Goal: Communication & Community: Answer question/provide support

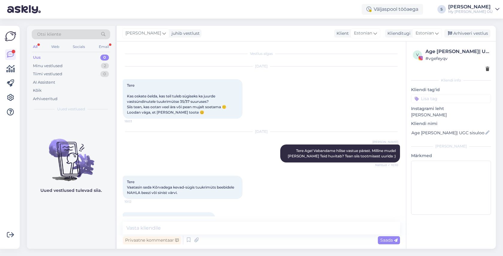
scroll to position [41, 0]
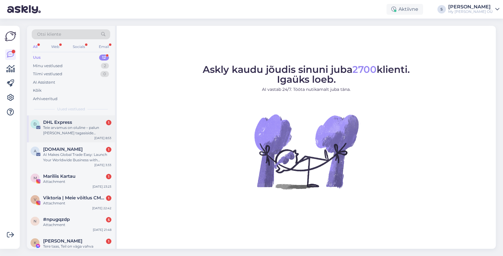
click at [80, 122] on div "DHL Express 1" at bounding box center [77, 121] width 68 height 5
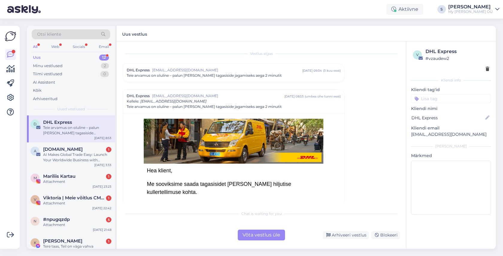
click at [262, 237] on div "Võta vestlus üle" at bounding box center [261, 234] width 47 height 11
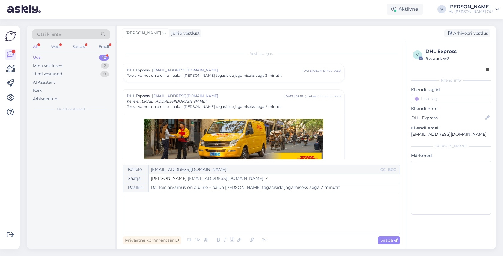
scroll to position [42, 0]
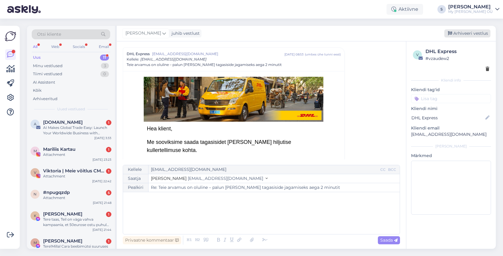
drag, startPoint x: 463, startPoint y: 31, endPoint x: 433, endPoint y: 35, distance: 29.8
click at [463, 31] on div "Arhiveeri vestlus" at bounding box center [467, 33] width 46 height 8
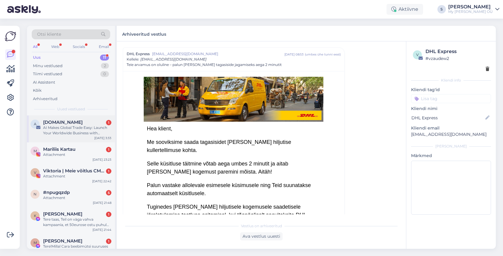
drag, startPoint x: 74, startPoint y: 130, endPoint x: 91, endPoint y: 141, distance: 19.7
click at [74, 130] on div "AI Makes Global Trade Easy: Launch Your Worldwide Business with [DOMAIN_NAME] S…" at bounding box center [77, 130] width 68 height 11
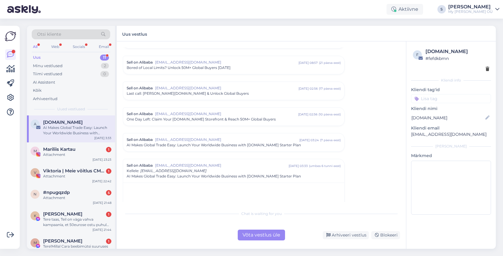
click at [253, 232] on div "Võta vestlus üle" at bounding box center [261, 234] width 47 height 11
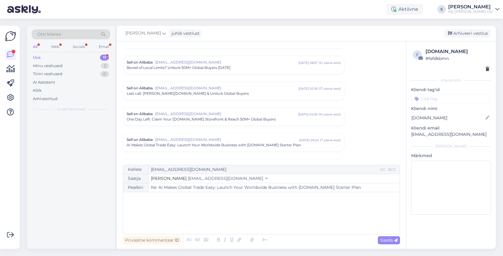
scroll to position [454, 0]
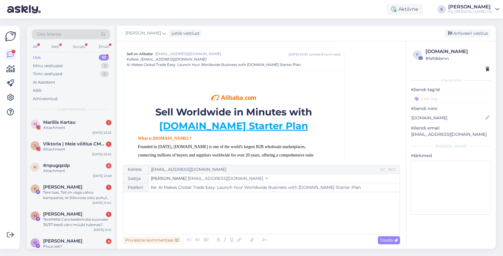
drag, startPoint x: 478, startPoint y: 31, endPoint x: 438, endPoint y: 46, distance: 43.1
click at [478, 31] on div "Arhiveeri vestlus" at bounding box center [467, 33] width 46 height 8
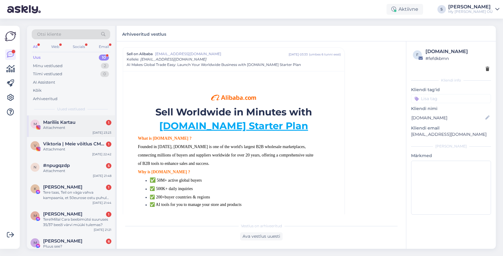
click at [80, 126] on div "Attachment" at bounding box center [77, 127] width 68 height 5
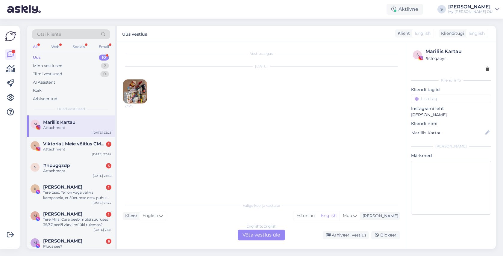
scroll to position [0, 0]
click at [134, 90] on img at bounding box center [135, 91] width 24 height 24
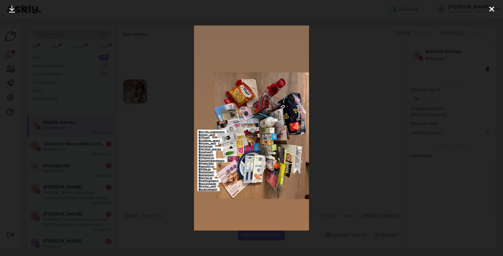
click at [491, 8] on icon at bounding box center [491, 10] width 5 height 8
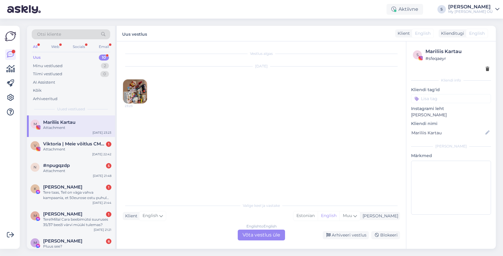
click at [266, 233] on div "English to English Võta vestlus üle" at bounding box center [261, 234] width 47 height 11
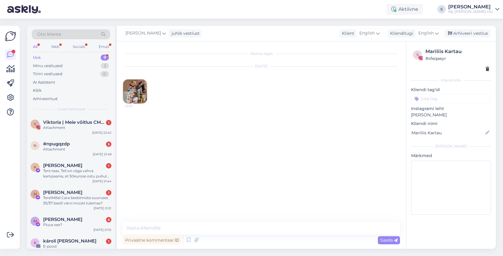
drag, startPoint x: 466, startPoint y: 32, endPoint x: 292, endPoint y: 74, distance: 178.5
click at [466, 32] on div "Arhiveeri vestlus" at bounding box center [467, 33] width 46 height 8
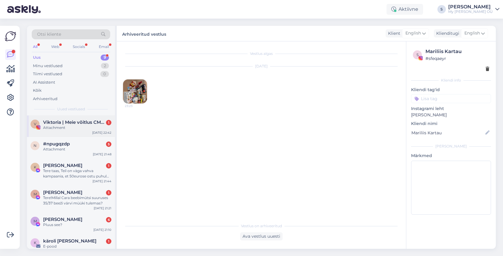
click at [51, 131] on div "V Viktoria | Meie võitlus CMVga ✨ 1 Attachment [DATE] 22:42" at bounding box center [71, 126] width 88 height 22
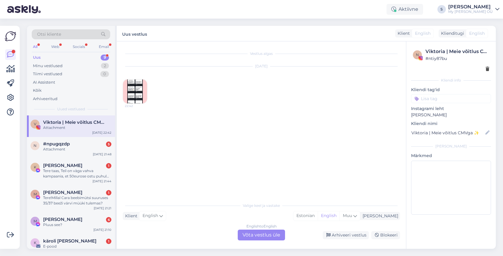
click at [140, 90] on img at bounding box center [135, 91] width 24 height 24
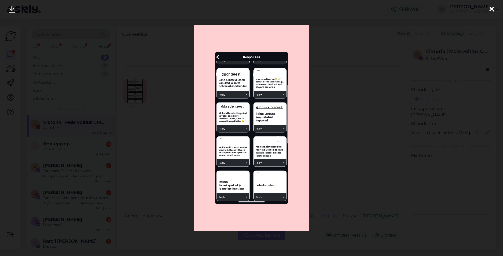
click at [491, 13] on icon at bounding box center [491, 10] width 5 height 8
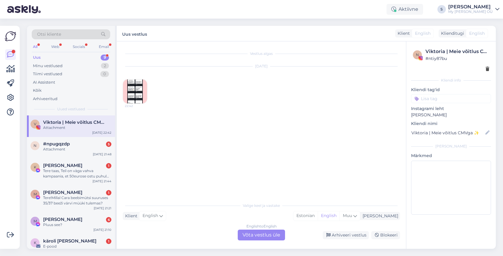
click at [252, 234] on div "English to English Võta vestlus üle" at bounding box center [261, 234] width 47 height 11
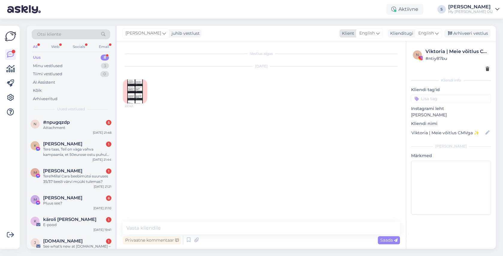
drag, startPoint x: 463, startPoint y: 33, endPoint x: 422, endPoint y: 36, distance: 40.5
click at [462, 33] on div "Arhiveeri vestlus" at bounding box center [467, 33] width 46 height 8
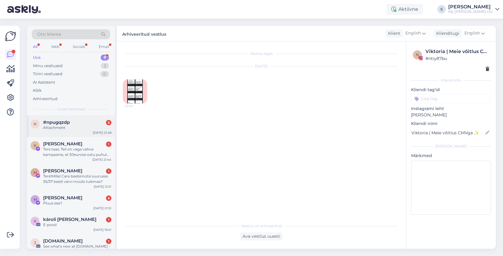
click at [90, 123] on div "#npugqzdp 5" at bounding box center [77, 121] width 68 height 5
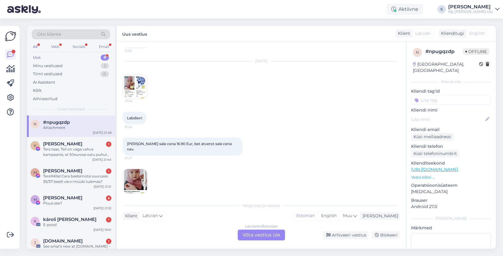
scroll to position [849, 0]
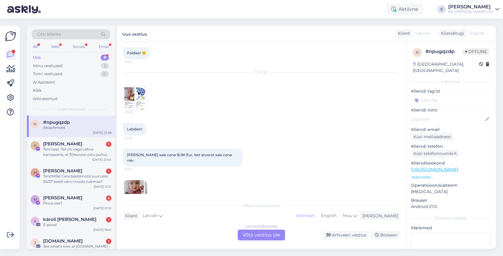
click at [135, 109] on img at bounding box center [135, 97] width 24 height 24
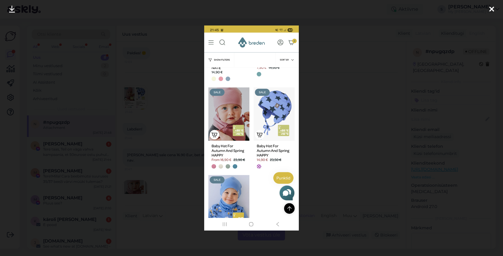
click at [490, 10] on icon at bounding box center [491, 10] width 5 height 8
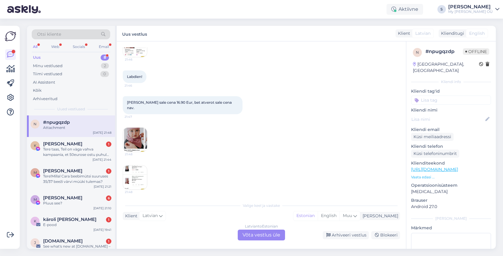
scroll to position [902, 0]
click at [138, 144] on img at bounding box center [135, 139] width 24 height 24
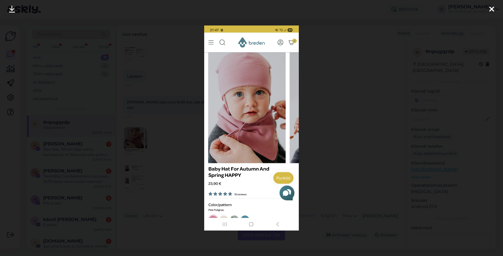
drag, startPoint x: 492, startPoint y: 10, endPoint x: 427, endPoint y: 42, distance: 72.3
click at [492, 10] on icon at bounding box center [491, 10] width 5 height 8
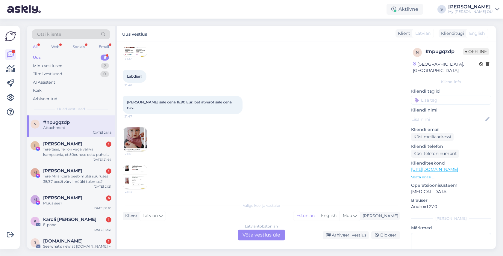
scroll to position [909, 0]
click at [135, 175] on img at bounding box center [135, 175] width 24 height 24
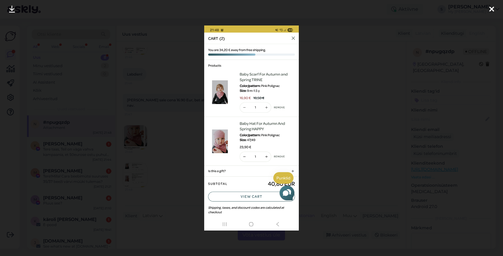
click at [490, 7] on icon at bounding box center [491, 10] width 5 height 8
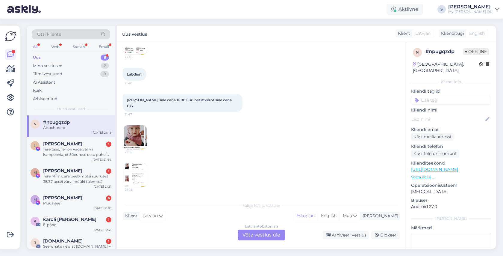
drag, startPoint x: 253, startPoint y: 235, endPoint x: 240, endPoint y: 234, distance: 12.9
click at [253, 235] on div "Latvian to Estonian Võta vestlus üle" at bounding box center [261, 234] width 47 height 11
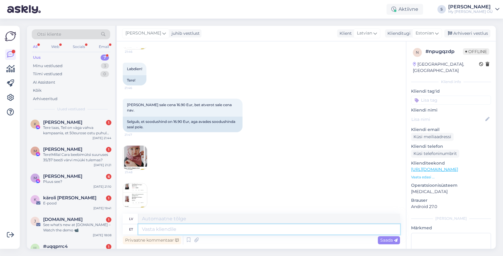
click at [156, 228] on textarea at bounding box center [269, 229] width 262 height 10
type textarea "Tere!"
type textarea "Sveiki!"
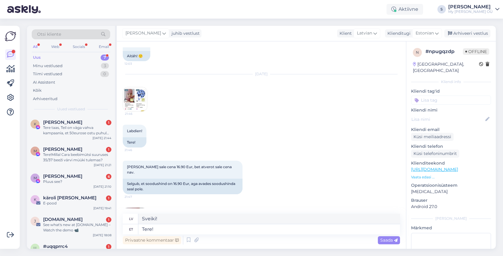
click at [133, 111] on img at bounding box center [135, 99] width 24 height 24
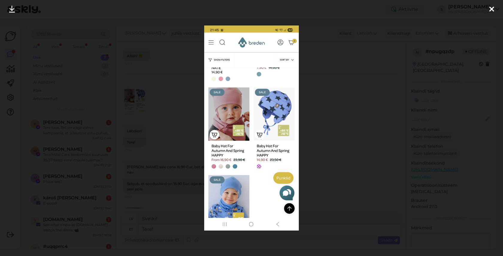
drag, startPoint x: 492, startPoint y: 9, endPoint x: 473, endPoint y: 38, distance: 33.9
click at [492, 9] on icon at bounding box center [491, 10] width 5 height 8
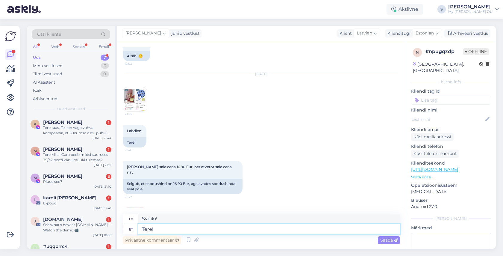
click at [174, 229] on textarea "Tere!" at bounding box center [269, 229] width 262 height 10
type textarea "Tere! Müts"
type textarea "Sveiki! Cepure"
type textarea "Tere! Müts HAPPY"
type textarea "Sveiki! Cepure HAPPY"
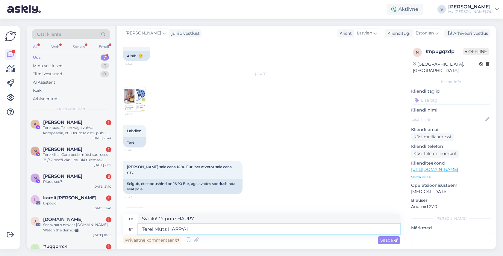
type textarea "Tere! Müts HAPPY-l o"
type textarea "Sveiki! Cepure uz HAPPY"
type textarea "Tere! Müts HAPPY-l on"
type textarea "Sveiki! LAIMĪGAJAM ir cepure."
type textarea "Tere! Müts HAPPY-l on hind a"
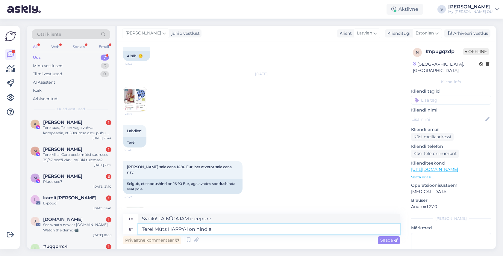
type textarea "Sveiki! Laimes cepurei ir cena."
type textarea "Tere! Müts HAPPY-l on hind alates 1"
type textarea "Sveiki! HAPPY cepures cena ir no"
type textarea "Tere! Müts HAPPY-l on hind alates 16.90"
type textarea "Sveiki! HAPPY cepures cena sākas no 16.90"
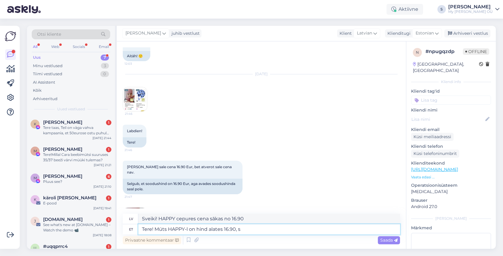
type textarea "Tere! Müts HAPPY-l on hind alates 16.90, se"
type textarea "Sveiki! HAPPY cepures cena sākas no 16.90,"
type textarea "Tere! Müts HAPPY-l on hind alates 16.90, sest s"
type textarea "Sveiki! HAPPY cepures cena ir no 16.90, jo"
type textarea "Tere! Müts HAPPY-l on hind alates 16.90, sest seal on"
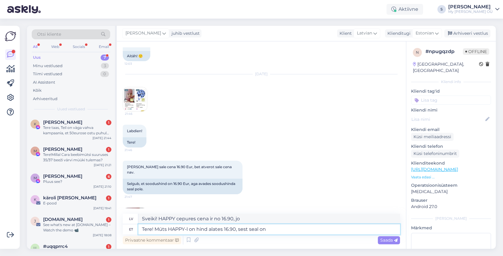
type textarea "Sveiki! HAPPY cepures cena ir no 16.90, jo tur"
type textarea "Tere! Müts HAPPY-l on hind alates 16.90, sest seal on"
type textarea "Sveiki! HAPPY cepures cena sākas no 16.90, jo ir"
type textarea "Tere! Müts HAPPY-l on hind alates 16.90, sest seal on kollane"
type textarea "Sveiki! HAPPY cepures cena sākas no 16.90, , jo tā ir dzeltena."
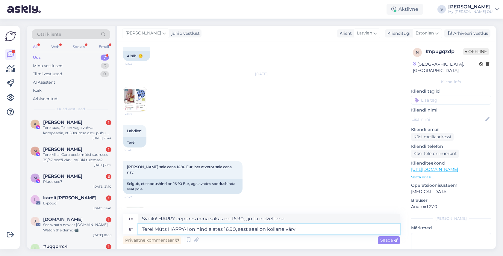
type textarea "Tere! Müts HAPPY-l on hind alates 16.90, sest seal on kollane värv"
type textarea "Sveiki! HAPPY cepures cena sākas no 16.90, , jo tā ir dzeltenā krāsā."
type textarea "Tere! Müts HAPPY-l on hind alates 16.90, sest seal on kollane värv lõpumüügis ja"
type textarea "Sveiki! HAPPY cepures cena sākas no 16.90, jo dzeltenā krāsa ir izpārdošanā."
type textarea "Tere! Müts HAPPY-l on hind alates 16.90, sest seal on kollane värv lõpumüügis j…"
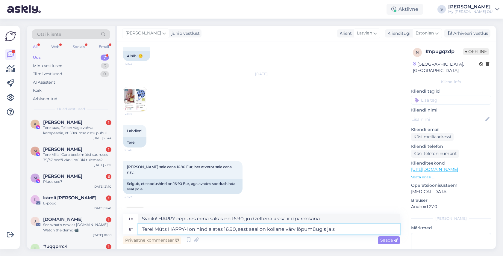
type textarea "Sveiki! HAPPY cepures cena sākas no 16.90, jo dzeltenā krāsa ir izpārdošanā un"
type textarea "Tere! Müts HAPPY-l on hind alates 16.90, sest seal on kollane värv lõpumüügis j…"
type textarea "Sveiki! HAPPY cepures cena sākas no 16.90, jo dzeltenā krāsa ir izpārdošanā un …"
type textarea "Tere! Müts HAPPY-l on hind alates 16.90, sest seal on kollane värv lõpumüügis j…"
type textarea "Sveiki! HAPPY cepures cena sākas no 16.90, jo dzeltenā krāsa ir izpārdošanā un …"
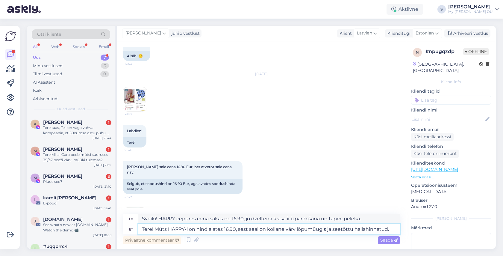
type textarea "Tere! Müts HAPPY-l on hind alates 16.90, sest seal on kollane värv lõpumüügis j…"
type textarea "Sveiki! HAPPY cepures cena ir no 16.90, jo dzeltenā krāsa ir izpārdošanā un tāp…"
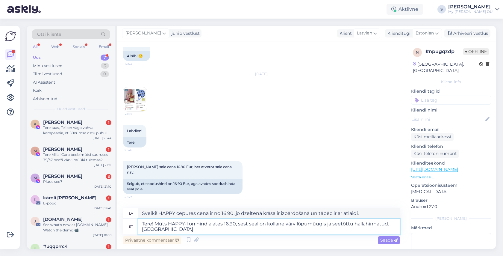
type textarea "Tere! Müts HAPPY-l on hind alates 16.90, sest seal on kollane värv lõpumüügis j…"
type textarea "Sveiki! Cepures HAPPY cena ir no 16.90, jo dzeltenā krāsa ir izpārdošanā un tāp…"
type textarea "Tere! Müts HAPPY-l on hind alates 16.90, sest seal on kollane värv lõpumüügis j…"
type textarea "Sveiki! HAPPY cepures cena ir no 16.90, jo dzeltenā krāsa ir izpārdošanā un tāp…"
type textarea "Tere! Müts HAPPY-l on hind alates 16.90, sest seal on kollane värv lõpumüügis j…"
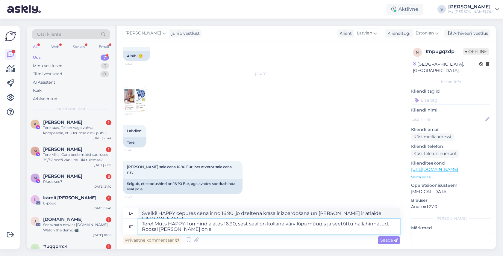
type textarea "Sveiki! Cepures HAPPY cena sākas no 16.90, jo dzeltenā krāsa ir izpārdošanā un …"
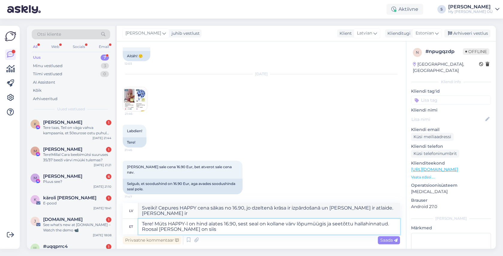
type textarea "Tere! Müts HAPPY-l on hind alates 16.90, sest seal on kollane värv lõpumüügis j…"
type textarea "Sveiki! Cepures HAPPY cena sākas no 16.90, jo dzeltenā krāsa ir izpārdošanā un …"
type textarea "Tere! Müts HAPPY-l on hind alates 16.90, sest seal on kollane värv lõpumüügis j…"
type textarea "Sveiki! HAPPY cepures cena ir no 16.90, jo dzeltenā krāsa ir izpārdošanā un tāp…"
type textarea "Tere! Müts HAPPY-l on hind alates 16.90, sest seal on kollane värv lõpumüügis j…"
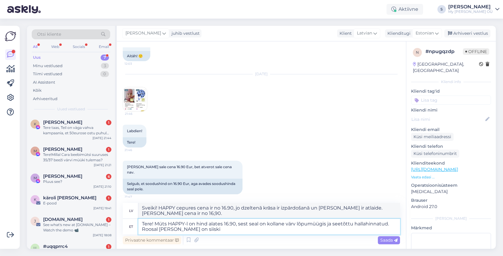
type textarea "Sveiki! HAPPY cepures cena sākas no 16.90, jo dzeltenā krāsa ir izpārdošanā un …"
type textarea "Tere! Müts HAPPY-l on hind alates 16.90, sest seal on kollane värv lõpumüügis j…"
type textarea "Sveiki! Cepures HAPPY cena sākas no 16.90, jo dzeltenā krāsa ir izpārdošanā un …"
type textarea "Tere! Müts HAPPY-l on hind alates 16.90, sest seal on kollane värv lõpumüügis j…"
type textarea "Sveiki! HAPPY cepures cena ir no 16.90, jo dzeltenā krāsa ir izpārdošanā un [PE…"
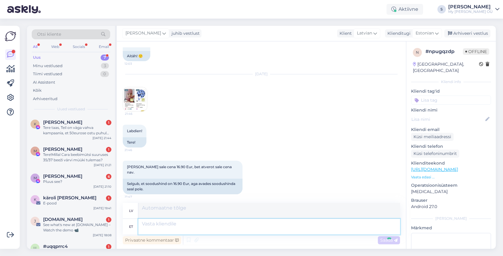
scroll to position [990, 0]
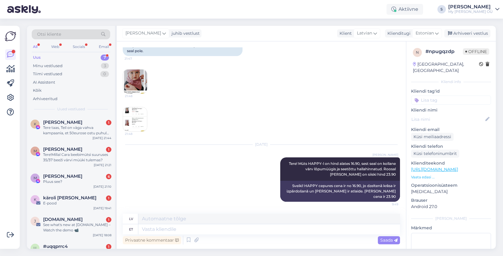
drag, startPoint x: 463, startPoint y: 33, endPoint x: 418, endPoint y: 42, distance: 46.1
click at [461, 33] on div "Arhiveeri vestlus" at bounding box center [467, 33] width 46 height 8
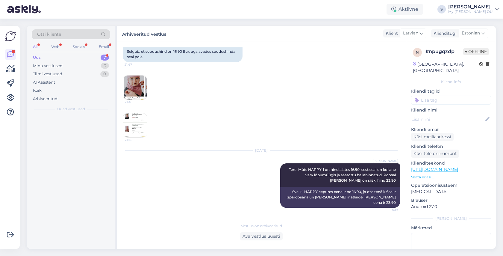
scroll to position [984, 0]
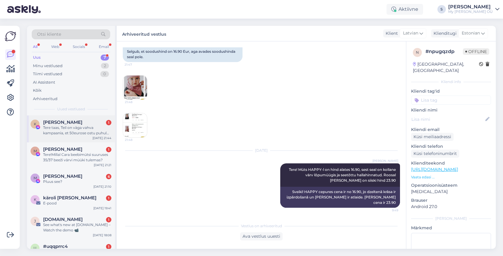
click at [71, 126] on div "Tere taas, Teil on vàga vahva kampaania, et 50eurose ostu puhul saab kingitusek…" at bounding box center [77, 130] width 68 height 11
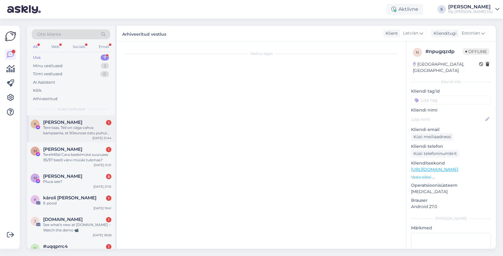
scroll to position [865, 0]
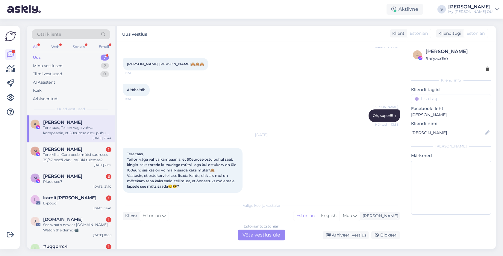
click at [255, 233] on div "Estonian to Estonian Võta vestlus üle" at bounding box center [261, 234] width 47 height 11
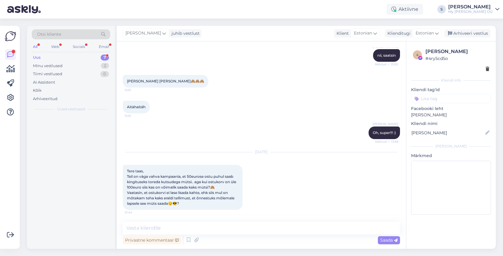
scroll to position [842, 0]
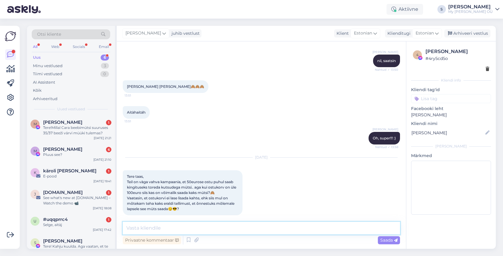
click at [182, 227] on textarea at bounding box center [261, 227] width 277 height 13
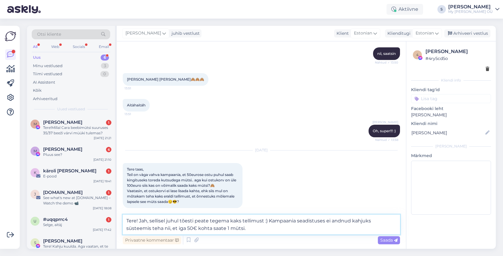
type textarea "Tere! Jah, sellisel juhul tõesti peate tegema kaks tellimust :) Kampaania seadi…"
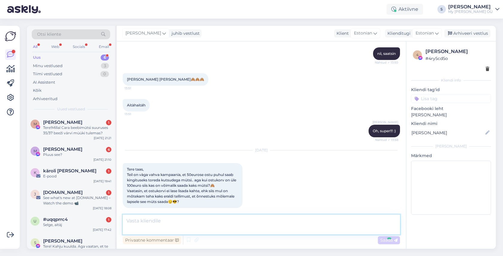
scroll to position [891, 0]
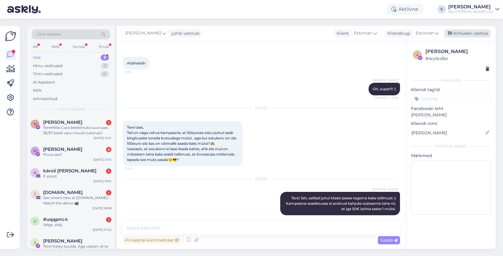
click at [473, 33] on div "Arhiveeri vestlus" at bounding box center [467, 33] width 46 height 8
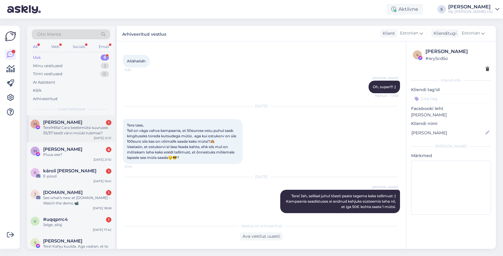
drag, startPoint x: 84, startPoint y: 126, endPoint x: 144, endPoint y: 136, distance: 61.4
click at [84, 126] on div "Tere!Millal Cara beebimütsi suuruses 35/37 beeži värvi müüki tulemas?" at bounding box center [77, 130] width 68 height 11
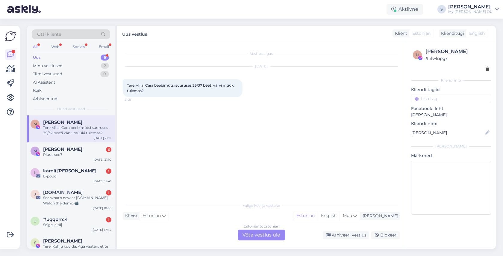
click at [256, 236] on div "Estonian to Estonian Võta vestlus üle" at bounding box center [261, 234] width 47 height 11
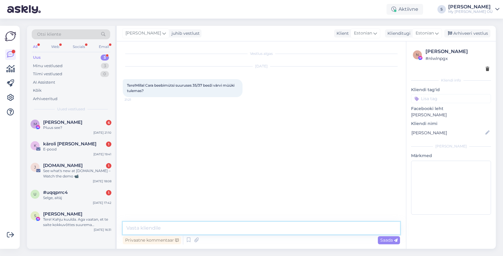
click at [175, 226] on textarea at bounding box center [261, 227] width 277 height 13
type textarea "Tere! Carasid teeme juurde septembri keskpaigas."
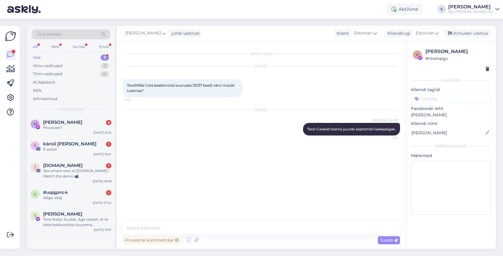
drag, startPoint x: 465, startPoint y: 32, endPoint x: 368, endPoint y: 48, distance: 98.2
click at [465, 32] on div "Arhiveeri vestlus" at bounding box center [467, 33] width 46 height 8
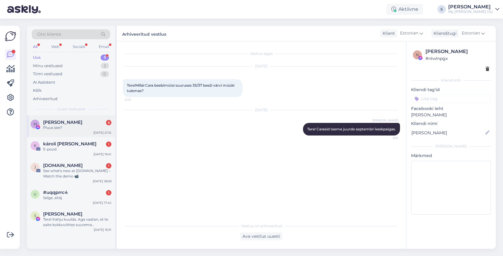
click at [72, 126] on div "Pluus see?" at bounding box center [77, 127] width 68 height 5
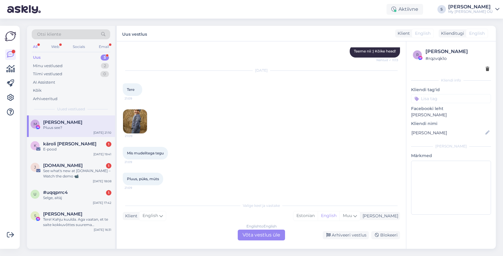
scroll to position [519, 0]
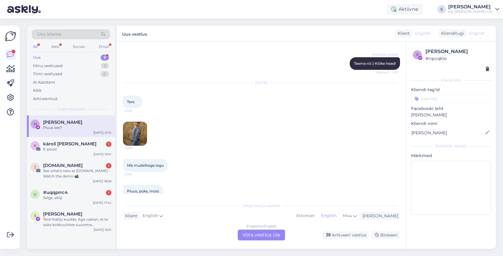
click at [141, 134] on img at bounding box center [135, 133] width 24 height 24
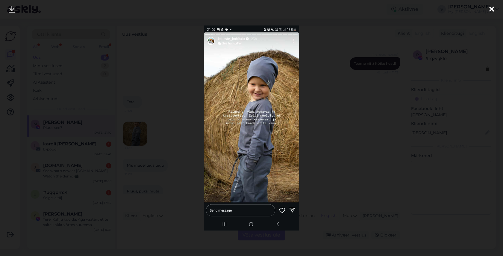
click at [490, 9] on icon at bounding box center [491, 10] width 5 height 8
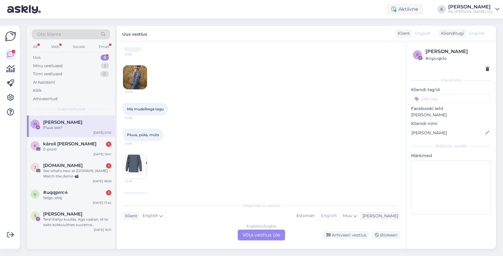
scroll to position [598, 0]
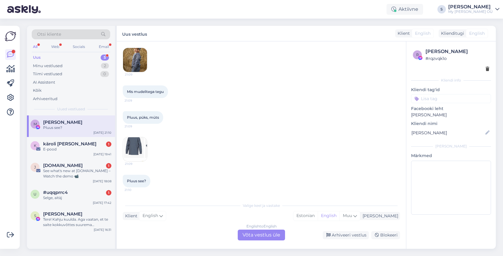
click at [129, 149] on img at bounding box center [135, 149] width 24 height 24
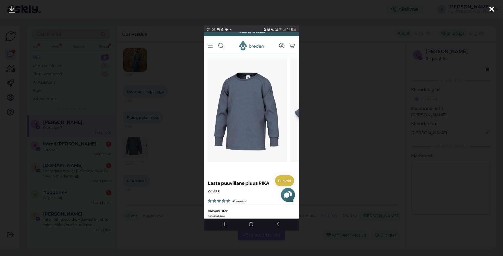
click at [491, 13] on icon at bounding box center [491, 10] width 5 height 8
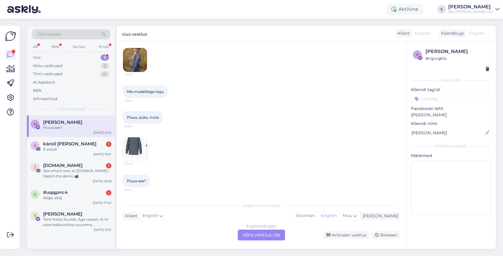
drag, startPoint x: 274, startPoint y: 236, endPoint x: 259, endPoint y: 235, distance: 15.6
click at [274, 236] on div "English to English Võta vestlus üle" at bounding box center [261, 234] width 47 height 11
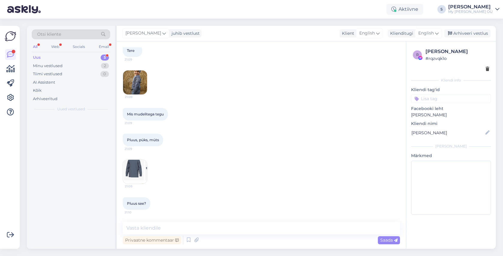
scroll to position [575, 0]
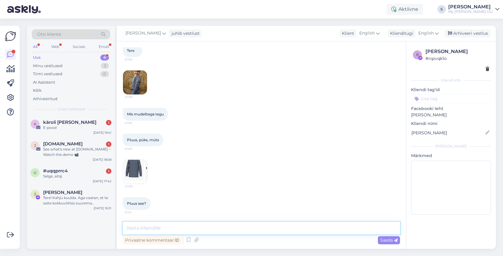
click at [155, 227] on textarea at bounding box center [261, 227] width 277 height 13
click at [135, 83] on img at bounding box center [135, 82] width 24 height 24
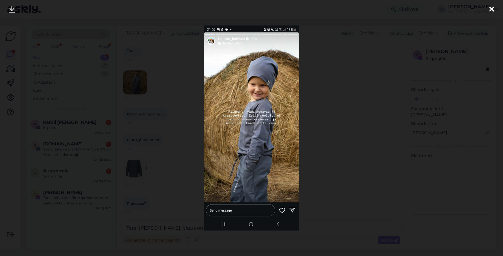
drag, startPoint x: 492, startPoint y: 7, endPoint x: 415, endPoint y: 79, distance: 106.1
click at [492, 7] on icon at bounding box center [491, 10] width 5 height 8
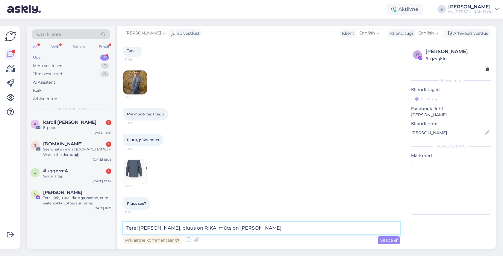
click at [224, 230] on textarea "Tere! Jaa, pluus on RIKA, müts on KLAUS" at bounding box center [261, 227] width 277 height 13
click at [231, 230] on textarea "Tere! Jaa, pluus on RIKA, müts on KLAUS" at bounding box center [261, 227] width 277 height 13
type textarea "Tere! Jaa, pluus on RIKA, müts on KLAUS ja püksteks on ELIAS."
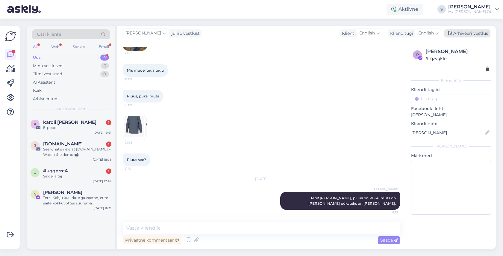
click at [467, 34] on div "Arhiveeri vestlus" at bounding box center [467, 33] width 46 height 8
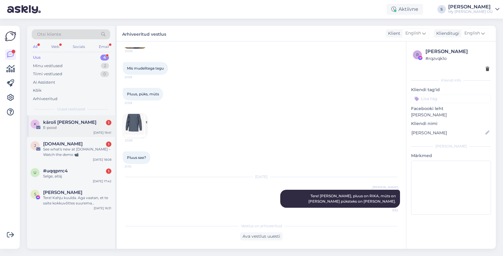
click at [61, 126] on div "E-pood" at bounding box center [77, 127] width 68 height 5
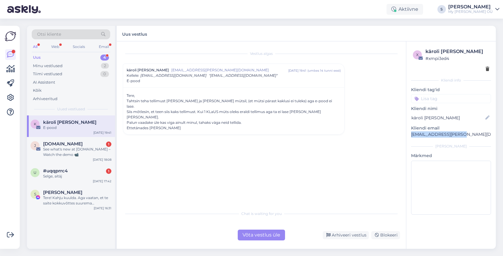
drag, startPoint x: 465, startPoint y: 135, endPoint x: 410, endPoint y: 135, distance: 54.5
click at [410, 135] on div "x käroli linder # xmpi3ed4 Kliendi info Kliendi tag'id Kliendi nimi käroli lind…" at bounding box center [450, 132] width 89 height 182
copy p "karoli.linder@mail.ee"
click at [259, 232] on div "Võta vestlus üle" at bounding box center [261, 234] width 47 height 11
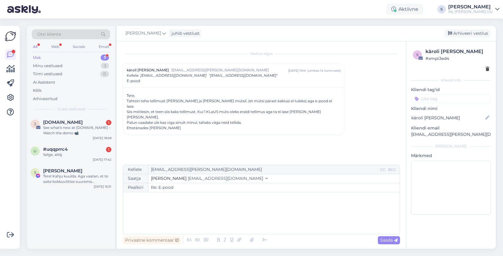
click at [174, 207] on div "﻿" at bounding box center [261, 213] width 271 height 36
click at [219, 209] on p "Kahjuks ma nii ei näe, mida soovite osta." at bounding box center [261, 210] width 271 height 6
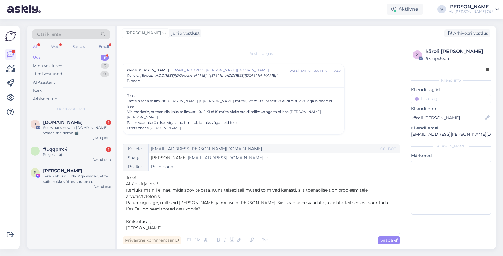
drag, startPoint x: 386, startPoint y: 237, endPoint x: 375, endPoint y: 237, distance: 11.4
click at [386, 237] on span "Saada" at bounding box center [388, 239] width 17 height 5
type input "Re: E-pood"
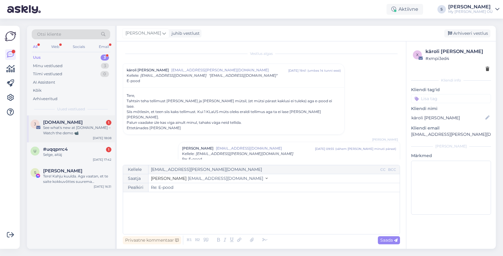
scroll to position [15, 0]
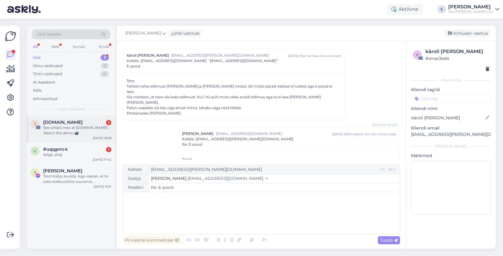
click at [80, 129] on div "See what's new at Judge.me – Watch the demo 📹" at bounding box center [77, 130] width 68 height 11
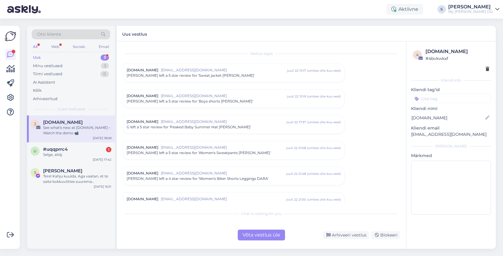
scroll to position [2453, 0]
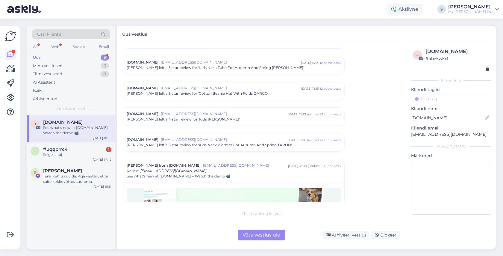
drag, startPoint x: 253, startPoint y: 233, endPoint x: 349, endPoint y: 112, distance: 154.2
click at [254, 233] on div "Võta vestlus üle" at bounding box center [261, 234] width 47 height 11
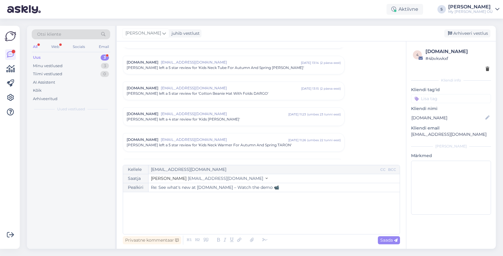
scroll to position [2564, 0]
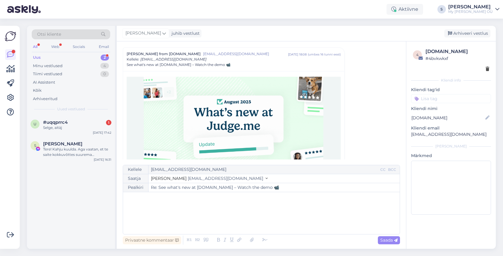
drag, startPoint x: 464, startPoint y: 31, endPoint x: 316, endPoint y: 50, distance: 148.4
click at [461, 31] on div "Arhiveeri vestlus" at bounding box center [467, 33] width 46 height 8
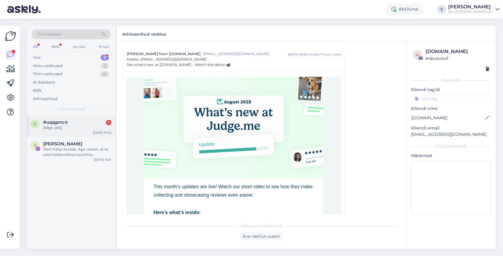
click at [69, 124] on div "#uqqprrc4 1" at bounding box center [77, 121] width 68 height 5
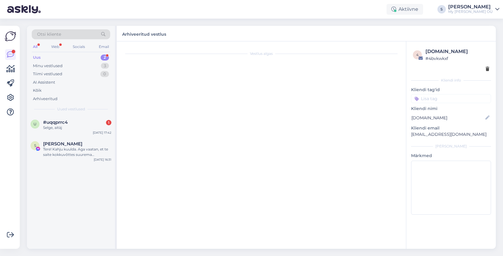
scroll to position [3114, 0]
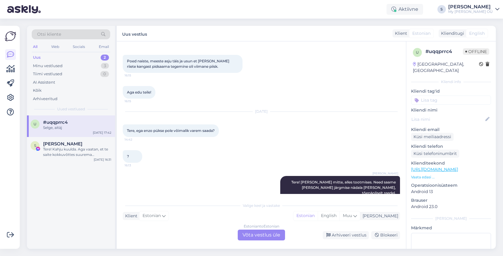
click at [264, 234] on div "Estonian to Estonian Võta vestlus üle" at bounding box center [261, 234] width 47 height 11
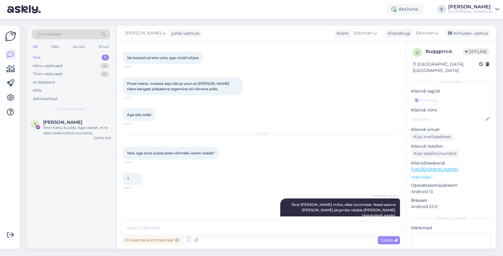
click at [458, 31] on div "Arhiveeri vestlus" at bounding box center [467, 33] width 46 height 8
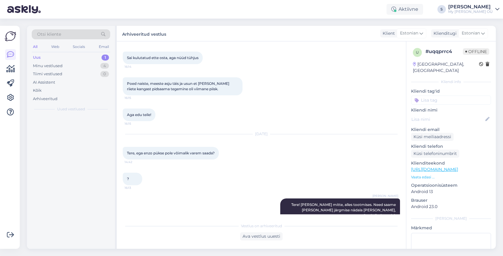
scroll to position [3093, 0]
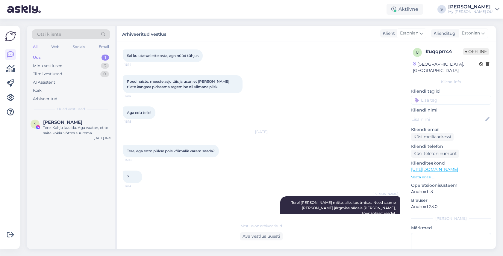
drag, startPoint x: 60, startPoint y: 130, endPoint x: 116, endPoint y: 148, distance: 58.8
click at [60, 130] on div "Tere! Kahju kuulda. Aga vaatan, et te saite kokkuvõttes suurema soodustuse eelm…" at bounding box center [77, 130] width 68 height 11
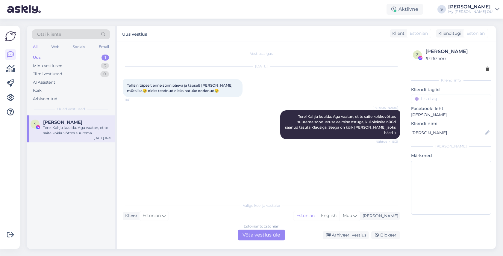
click at [268, 235] on div "Estonian to Estonian Võta vestlus üle" at bounding box center [261, 234] width 47 height 11
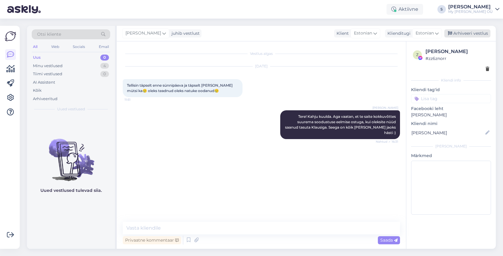
drag, startPoint x: 465, startPoint y: 33, endPoint x: 316, endPoint y: 62, distance: 151.9
click at [461, 33] on div "Arhiveeri vestlus" at bounding box center [467, 33] width 46 height 8
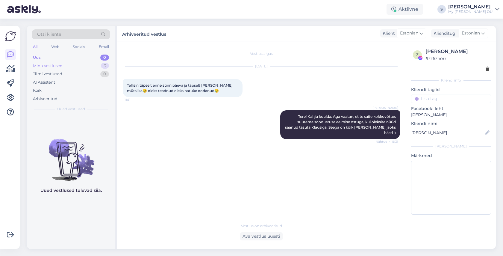
click at [59, 65] on div "Minu vestlused" at bounding box center [48, 66] width 30 height 6
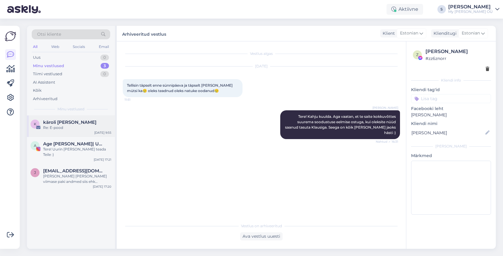
click at [68, 126] on div "Re: E-pood" at bounding box center [77, 127] width 68 height 5
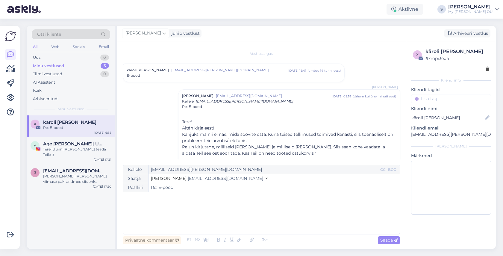
scroll to position [23, 0]
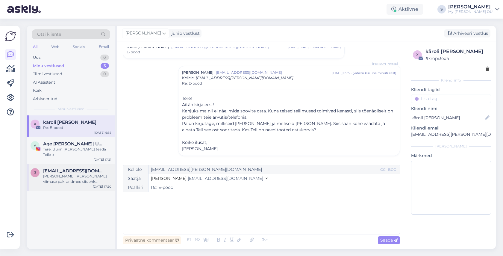
click at [72, 173] on div "Palun võtke oma viimase paki andmed siis ehk pakikood on 05605536522310" at bounding box center [77, 178] width 68 height 11
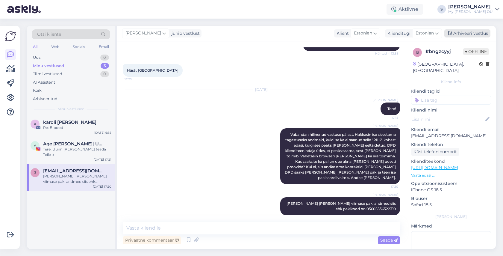
click at [466, 33] on div "Arhiveeri vestlus" at bounding box center [467, 33] width 46 height 8
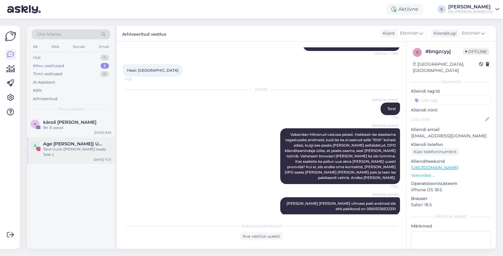
drag, startPoint x: 69, startPoint y: 148, endPoint x: 65, endPoint y: 148, distance: 3.6
click at [69, 148] on div "Tere! Uurin ja annan teada Teile :)" at bounding box center [77, 151] width 68 height 11
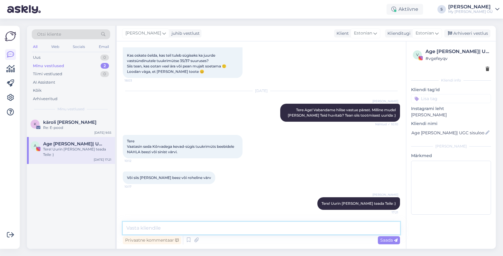
click at [197, 230] on textarea at bounding box center [261, 227] width 277 height 13
type textarea "Tere! TAISON Beezi 35/37 saame teha küll."
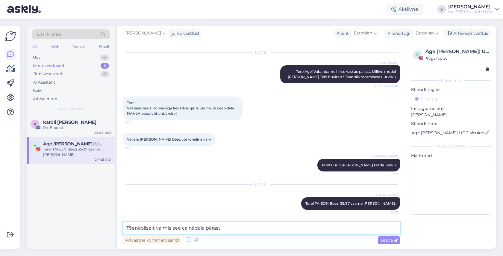
type textarea "Tõenäoliselt valmis see ca nädala pärast."
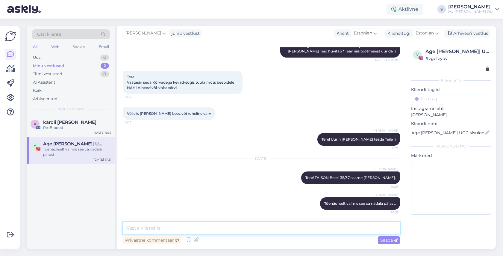
click at [187, 230] on textarea at bounding box center [261, 227] width 277 height 13
type textarea "Soovite?"
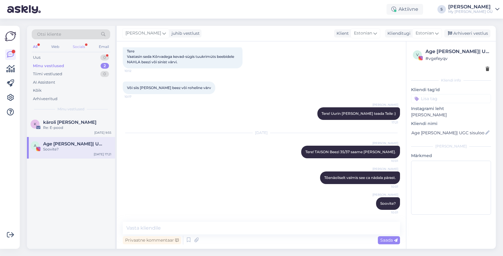
click at [78, 47] on div "Socials" at bounding box center [79, 47] width 15 height 8
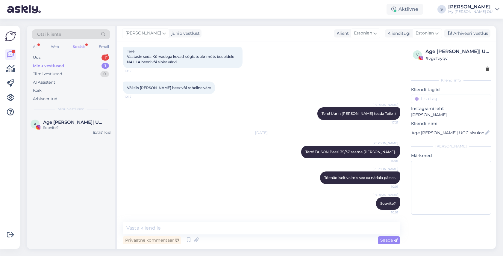
click at [55, 65] on div "Minu vestlused" at bounding box center [48, 66] width 31 height 6
click at [54, 56] on div "Uus 1" at bounding box center [71, 57] width 78 height 8
drag, startPoint x: 57, startPoint y: 122, endPoint x: 107, endPoint y: 132, distance: 50.8
click at [57, 122] on span "Marina Ting" at bounding box center [62, 121] width 39 height 5
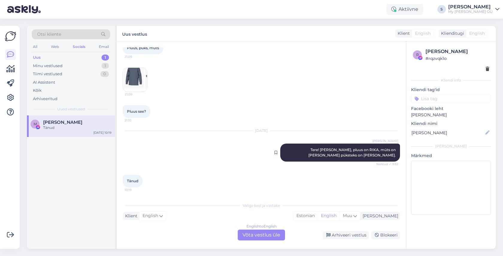
drag, startPoint x: 267, startPoint y: 233, endPoint x: 305, endPoint y: 174, distance: 70.1
click at [267, 233] on div "English to English Võta vestlus üle" at bounding box center [261, 234] width 47 height 11
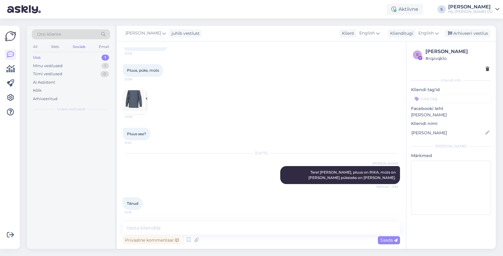
scroll to position [645, 0]
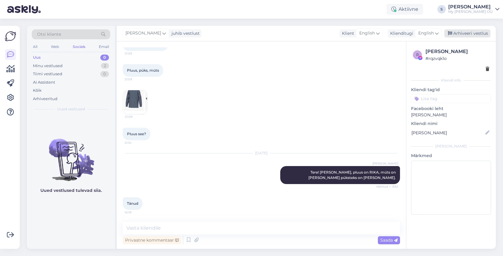
click at [465, 33] on div "Arhiveeri vestlus" at bounding box center [467, 33] width 46 height 8
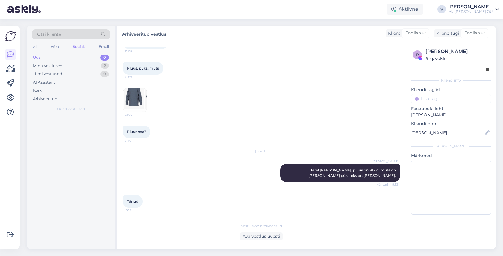
scroll to position [647, 0]
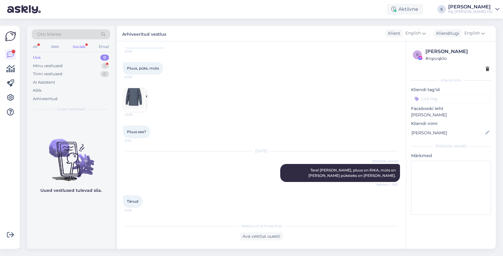
click at [84, 46] on div "Socials" at bounding box center [79, 47] width 15 height 8
click at [64, 64] on div "Minu vestlused 1" at bounding box center [71, 66] width 78 height 8
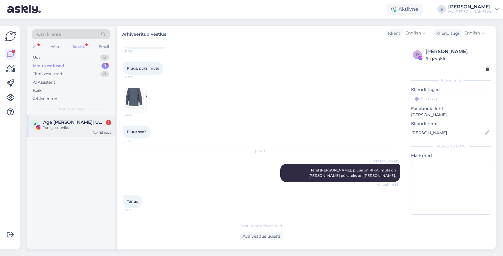
click at [63, 127] on div "Tere ja sooviks" at bounding box center [77, 127] width 68 height 5
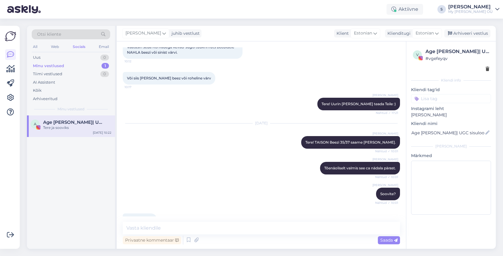
scroll to position [156, 0]
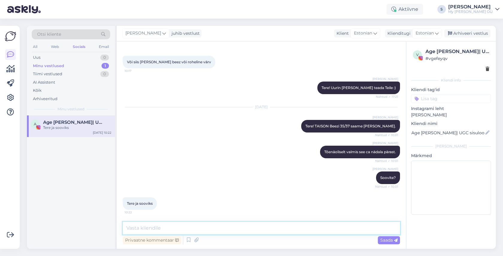
click at [171, 230] on textarea at bounding box center [261, 227] width 277 height 13
type textarea "Hästi, annan info edasi. Anname Teile märku, kui toode e-poes saadaval on :)"
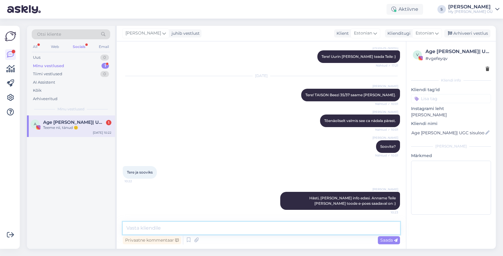
scroll to position [213, 0]
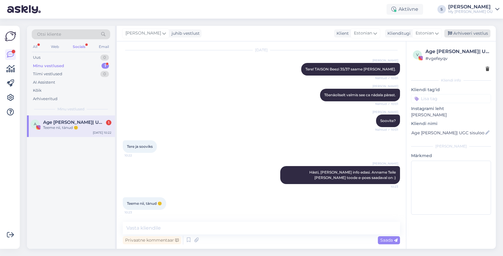
click at [472, 34] on div "Arhiveeri vestlus" at bounding box center [467, 33] width 46 height 8
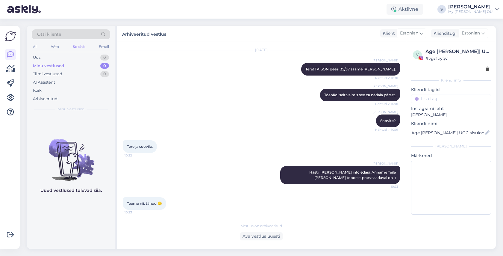
click at [250, 126] on div "Stella Soovite? Nähtud ✓ 10:01" at bounding box center [261, 121] width 277 height 26
click at [75, 63] on div "Minu vestlused 0" at bounding box center [71, 66] width 78 height 8
click at [72, 54] on div "Uus 1" at bounding box center [71, 57] width 78 height 8
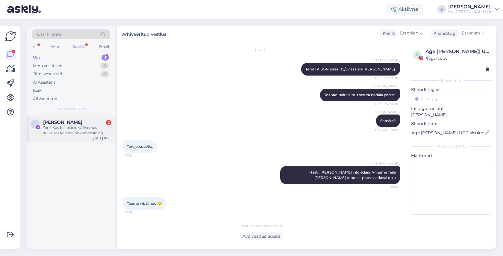
drag, startPoint x: 68, startPoint y: 124, endPoint x: 110, endPoint y: 121, distance: 42.6
click at [69, 124] on span "[PERSON_NAME]" at bounding box center [62, 121] width 39 height 5
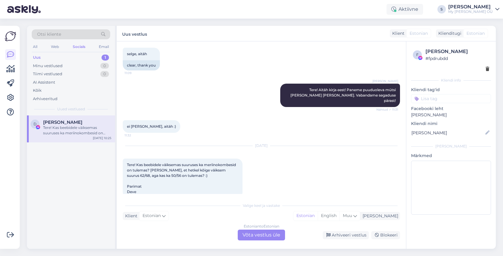
click at [256, 234] on div "Estonian to Estonian Võta vestlus üle" at bounding box center [261, 234] width 47 height 11
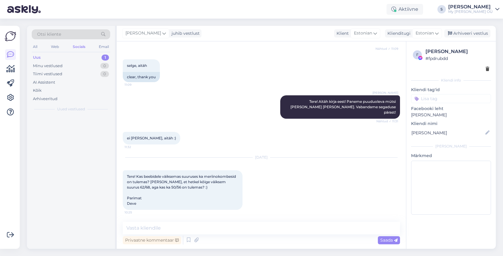
scroll to position [353, 0]
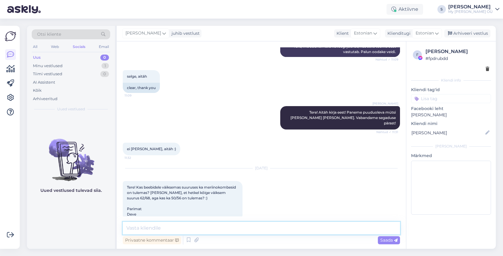
click at [182, 225] on textarea at bounding box center [261, 227] width 277 height 13
type textarea "Tere! Meriinokombedest on meil variant 50/56 suurusele ainult [PERSON_NAME]."
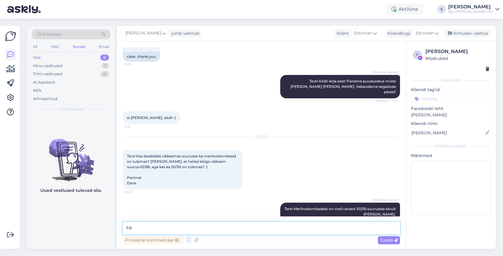
type textarea "M"
type textarea "Kas mõtlesite MJORN kombet muidu?"
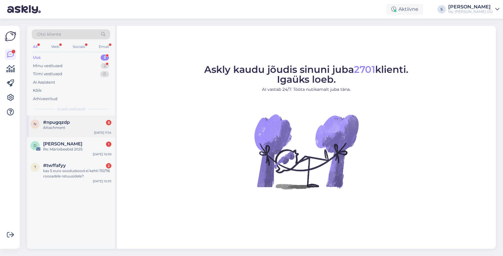
click at [70, 126] on div "Attachment" at bounding box center [77, 127] width 68 height 5
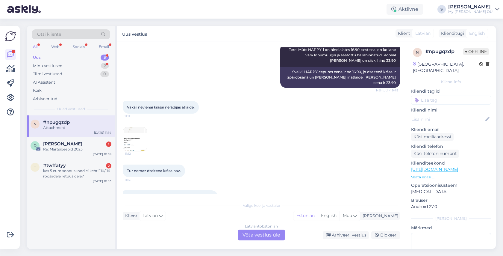
scroll to position [1111, 0]
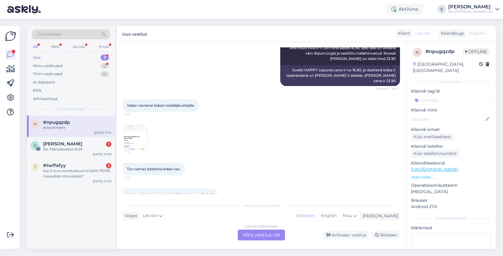
click at [131, 140] on img at bounding box center [135, 137] width 24 height 24
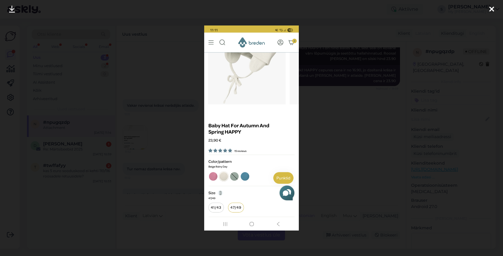
click at [491, 10] on icon at bounding box center [491, 10] width 5 height 8
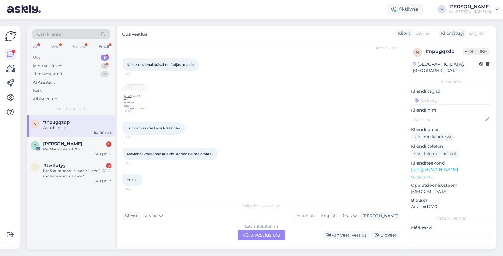
scroll to position [1207, 0]
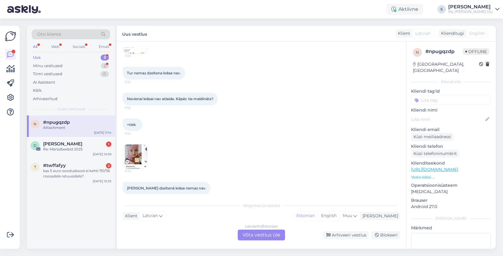
click at [136, 151] on img at bounding box center [135, 156] width 24 height 24
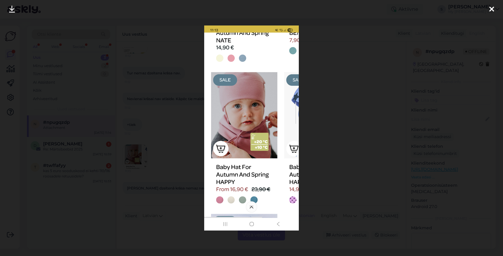
click at [491, 10] on icon at bounding box center [491, 10] width 5 height 8
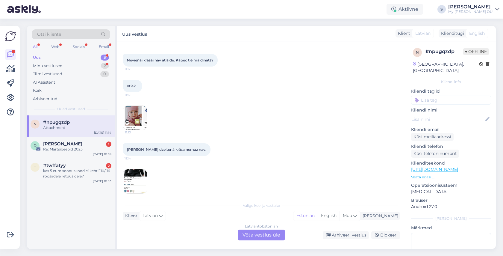
scroll to position [1252, 0]
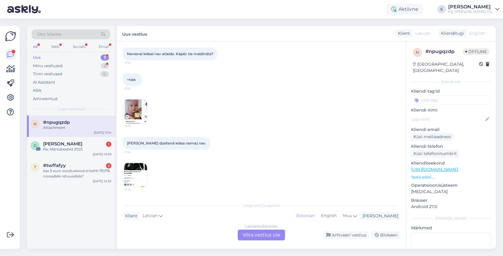
click at [258, 234] on div "Latvian to Estonian Võta vestlus üle" at bounding box center [261, 234] width 47 height 11
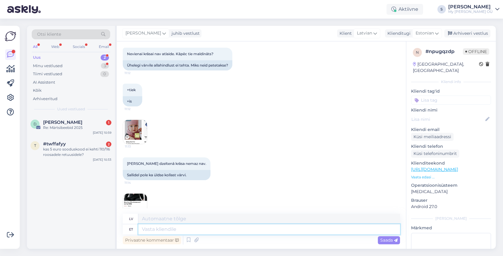
click at [179, 227] on textarea at bounding box center [269, 229] width 262 height 10
type textarea "Tere!"
type textarea "Sveiki!"
type textarea "Tere! [GEOGRAPHIC_DATA]"
type textarea "Sveiki! Paldies!"
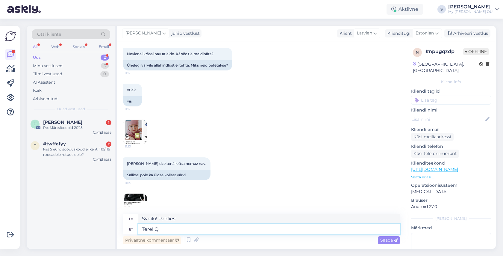
type textarea "Tere!"
type textarea "Sveiki!"
type textarea "Tere! Aitäh in"
type textarea "Sveiki! Paldies!"
type textarea "Tere! Aitäh info e"
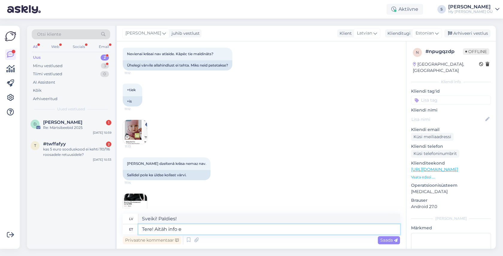
type textarea "Sveiki! Paldies par informāciju."
type textarea "Tere! Aitäh info eest! N"
type textarea "Sveiki! Paldies par informāciju!"
type textarea "Tere! Aitäh info eest! Nüüd o"
type textarea "Sveiki! Paldies par informāciju! Tagad"
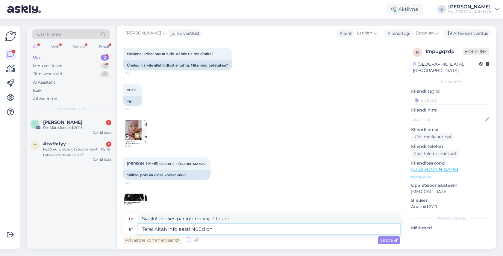
type textarea "Tere! Aitäh info eest! Nüüd on"
type textarea "Sveiki! Paldies par informāciju! Tagad tas ir"
type textarea "Tere! Aitäh info eest! Nüüd on kodulehel hi"
type textarea "Sveiki! Paldies par informāciju! Tagad pieejams tīmekļa vietnē"
type textarea "Tere! Aitäh info eest! Nüüd on kodulehel hinnad ko"
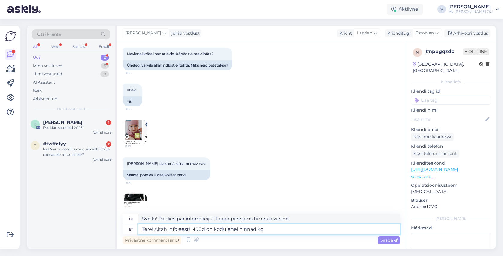
type textarea "Sveiki! Paldies par informāciju! Cenas tagad ir pieejamas tīmekļa vietnē."
type textarea "Tere! Aitäh info eest! Nüüd on kodulehel hinnad korda teh"
type textarea "Sveiki! Paldies par informāciju! Cenas tīmekļa vietnē tagad ir pareizas."
type textarea "Tere! Aitäh info eest! Nüüd on kodulehel hinnad korda tehtud :"
type textarea "Sveiki! Paldies par informāciju! Cenas tīmekļa vietnē tagad ir fiksētas."
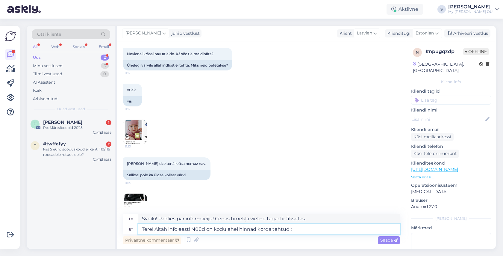
type textarea "Tere! Aitäh info eest! Nüüd on kodulehel hinnad korda tehtud :)"
type textarea "Sveiki! Paldies par informāciju! Cenas mājaslapā tagad ir fiksētas :)"
type textarea "Tere! Aitäh info eest! Nüüd on kodulehel hinnad korda tehtud :)"
click at [387, 239] on span "Saada" at bounding box center [388, 239] width 17 height 5
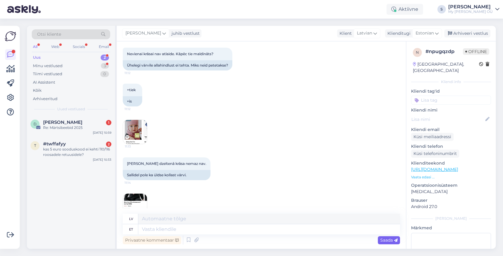
scroll to position [1330, 0]
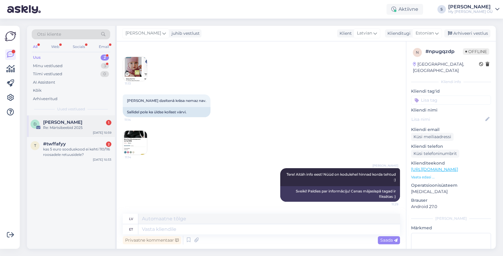
click at [68, 125] on div "Re: Märtsibeebid 2025" at bounding box center [77, 127] width 68 height 5
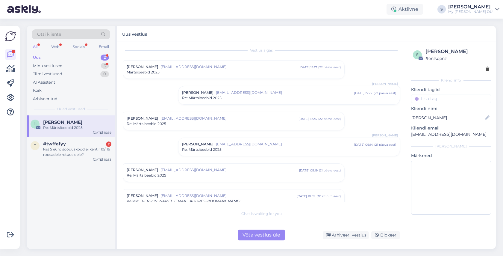
scroll to position [0, 0]
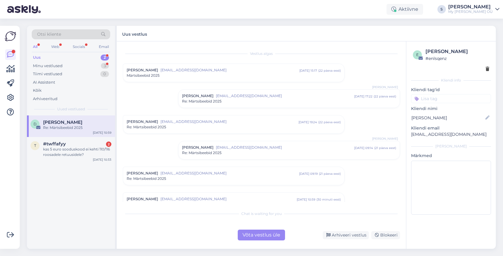
click at [171, 75] on div "Märtsibeebid 2025" at bounding box center [234, 75] width 214 height 5
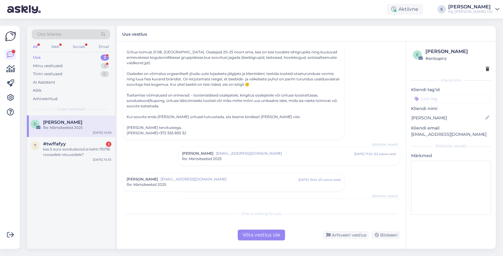
scroll to position [89, 0]
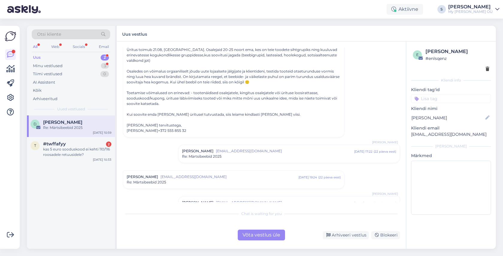
click at [256, 152] on span "[EMAIL_ADDRESS][DOMAIN_NAME]" at bounding box center [285, 150] width 138 height 5
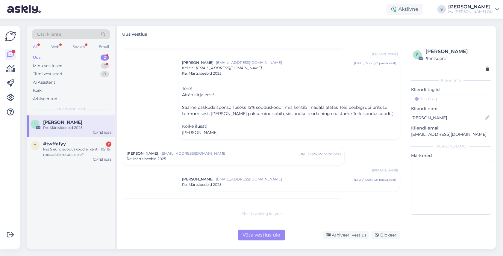
scroll to position [205, 0]
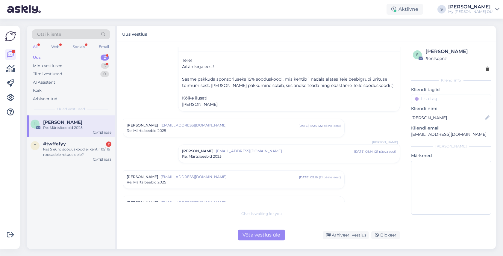
click at [230, 123] on span "[EMAIL_ADDRESS][DOMAIN_NAME]" at bounding box center [229, 124] width 138 height 5
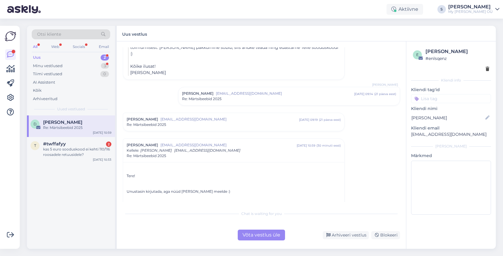
scroll to position [465, 0]
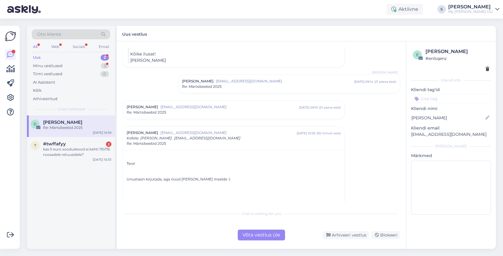
click at [254, 84] on div "Re: Märtsibeebid 2025" at bounding box center [289, 86] width 214 height 5
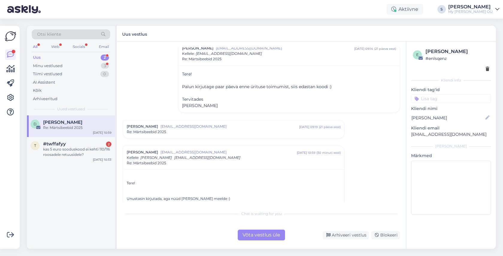
scroll to position [498, 0]
click at [235, 129] on div "Re: Märtsibeebid 2025" at bounding box center [234, 131] width 214 height 5
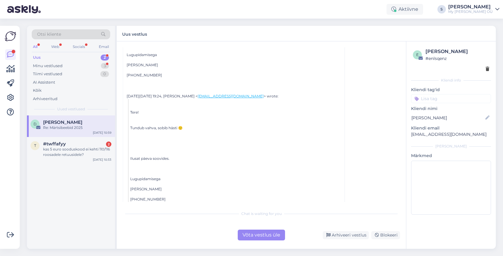
scroll to position [865, 0]
click at [256, 234] on div "Võta vestlus üle" at bounding box center [261, 234] width 47 height 11
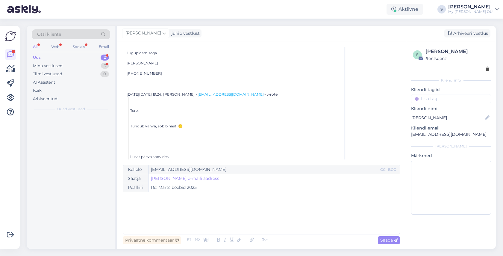
scroll to position [760, 0]
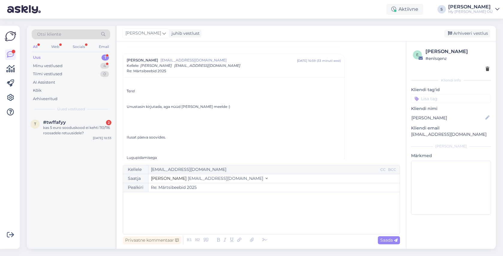
click at [176, 202] on div "﻿" at bounding box center [261, 213] width 271 height 36
click at [189, 209] on p "Teie kood on BG-EBGZM." at bounding box center [261, 209] width 271 height 6
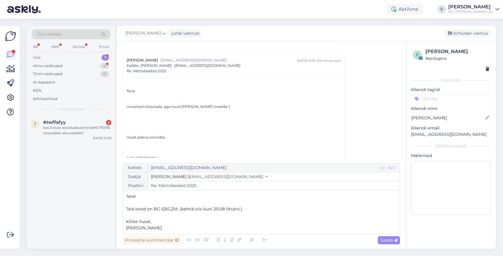
click at [386, 239] on span "Saada" at bounding box center [388, 239] width 17 height 5
type input "Re: Märtsibeebid 2025"
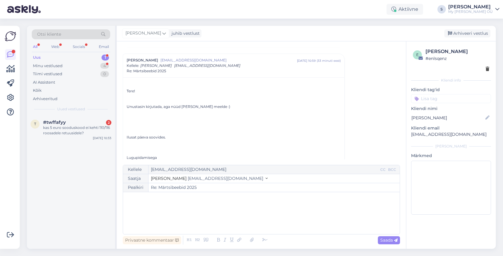
scroll to position [1019, 0]
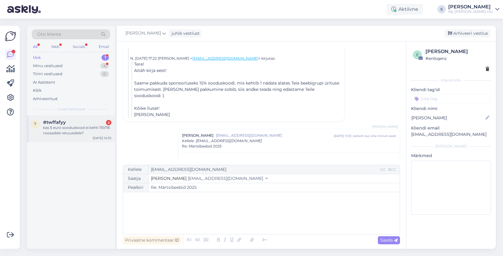
click at [62, 127] on div "kas 5 euro sooduskood ei kehti 110/116 roosadele retuusidele?" at bounding box center [77, 130] width 68 height 11
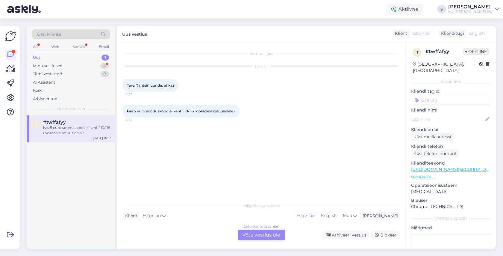
click at [264, 234] on div "Estonian to Estonian Võta vestlus üle" at bounding box center [261, 234] width 47 height 11
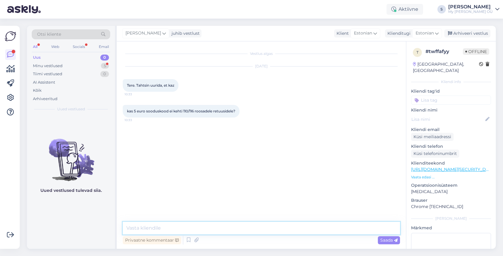
click at [232, 228] on textarea at bounding box center [261, 227] width 277 height 13
type textarea "Tere! Aitäh kirja eest! 5€ kupongi saab kasutada alates 25€ ostukorvist."
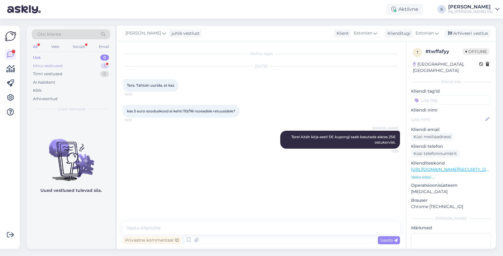
click at [63, 66] on div "Minu vestlused 5" at bounding box center [71, 66] width 78 height 8
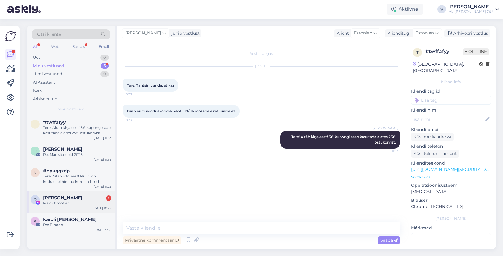
click at [64, 202] on div "Majorit mõtlen :)" at bounding box center [77, 202] width 68 height 5
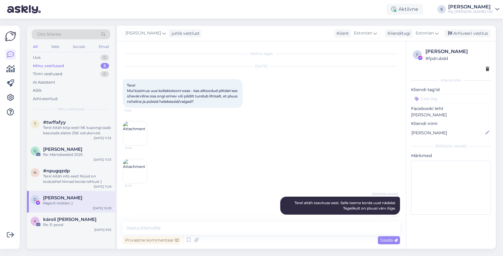
scroll to position [435, 0]
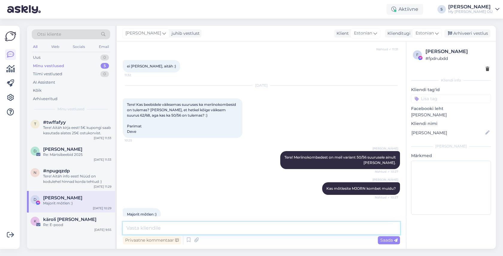
click at [153, 231] on textarea at bounding box center [261, 227] width 277 height 13
type textarea "Ahaa :) Mis värv Teid huvitab?"
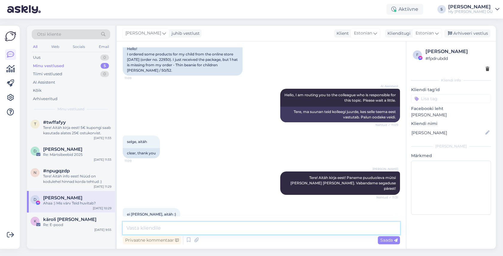
scroll to position [461, 0]
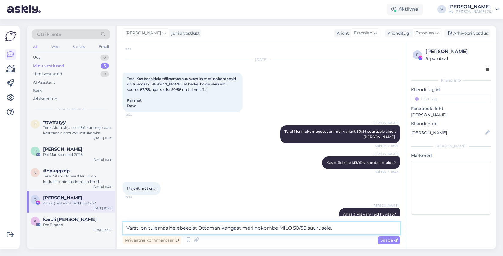
click at [198, 227] on textarea "Varsti on tulemas helebeezist Ottoman kangast meriinokombe MILO 50/56 suurusele." at bounding box center [261, 227] width 277 height 13
click at [169, 227] on textarea "Varsti on tulemas helebeezist Ottoman kangast meriinokombe MILO 50/56 suurusele." at bounding box center [261, 227] width 277 height 13
type textarea "Varsti on tulemas ühevärvilisest helebeezist Ottoman kangast meriinokombe MILO …"
click at [367, 229] on textarea "Varsti on tulemas ühevärvilisest helebeezist Ottoman kangast meriinokombe MILO …" at bounding box center [261, 227] width 277 height 13
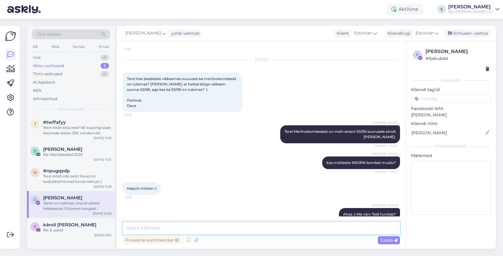
scroll to position [492, 0]
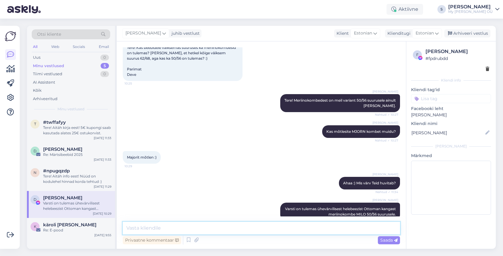
click at [205, 225] on textarea at bounding box center [261, 227] width 277 height 13
type textarea "Mustrite osas võin juurde uurida tootmisest"
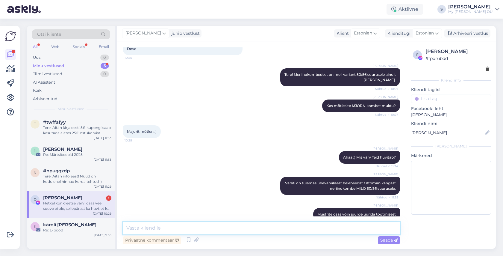
scroll to position [570, 0]
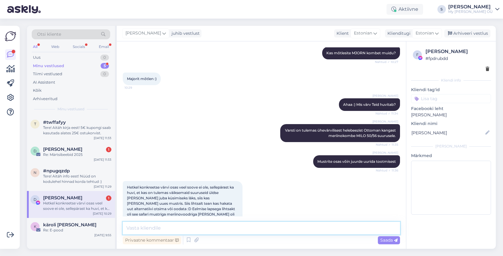
click at [189, 230] on textarea at bounding box center [261, 227] width 277 height 13
type textarea "Super! Aga jaa, meil tuleb 50/56 suurusele kombesid juurde valikusse."
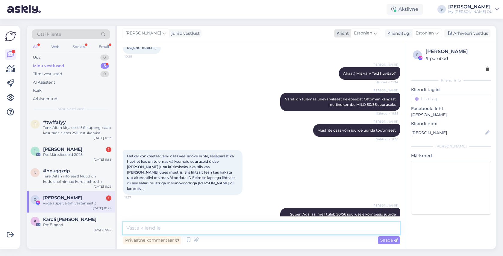
scroll to position [627, 0]
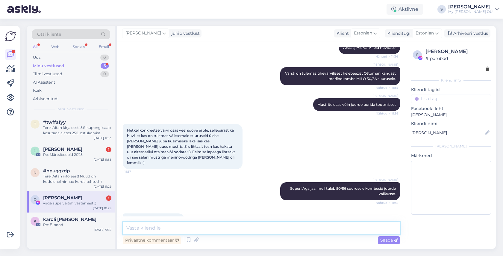
click at [201, 227] on textarea at bounding box center [261, 227] width 277 height 13
type textarea "Palun! Ilusat päeva! :)"
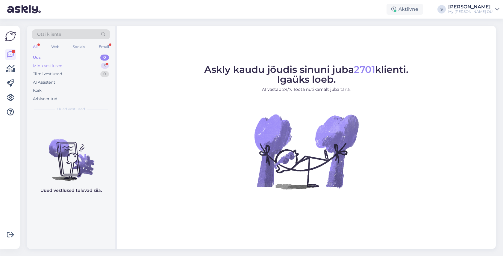
click at [51, 66] on div "Minu vestlused" at bounding box center [48, 66] width 30 height 6
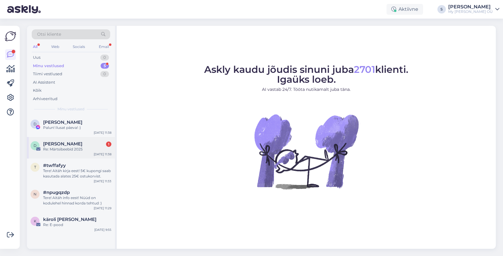
click at [71, 145] on span "Dagne Mändoja" at bounding box center [62, 143] width 39 height 5
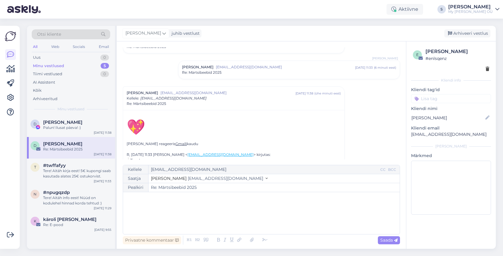
scroll to position [193, 0]
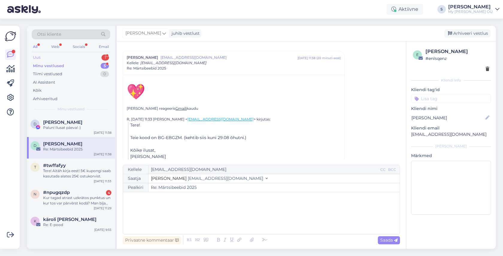
click at [51, 54] on div "Uus 1" at bounding box center [71, 57] width 78 height 8
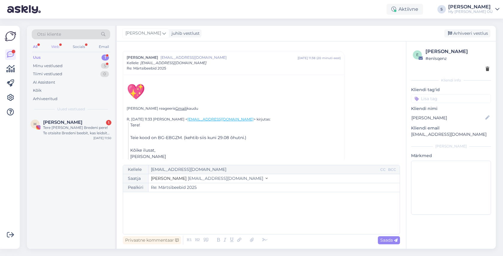
click at [57, 43] on div "Web" at bounding box center [55, 47] width 10 height 8
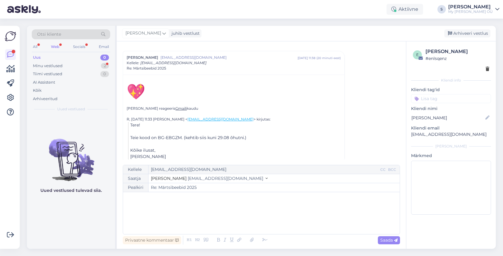
drag, startPoint x: 54, startPoint y: 55, endPoint x: 54, endPoint y: 66, distance: 11.4
click at [54, 55] on div "Uus 0" at bounding box center [71, 57] width 78 height 8
click at [60, 65] on div "Minu vestlused" at bounding box center [48, 66] width 30 height 6
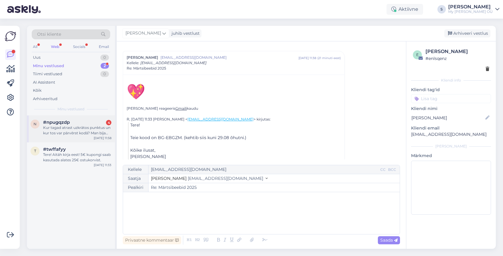
click at [78, 125] on div "Kur tagad atrast uzkrātos punktus un kur tos var pārvērst kodā? Man bija 500 pu…" at bounding box center [77, 130] width 68 height 11
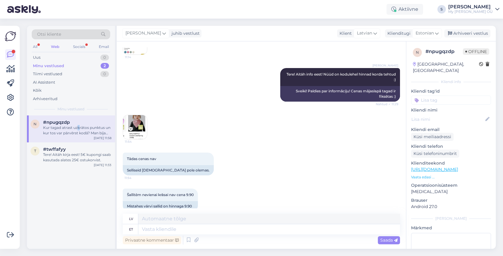
scroll to position [1416, 0]
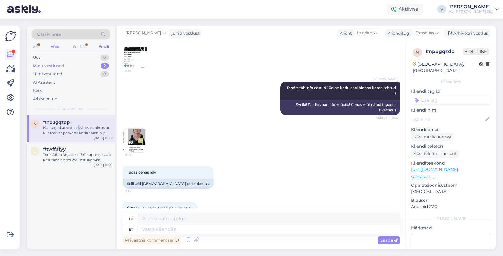
click at [135, 138] on img at bounding box center [135, 140] width 24 height 24
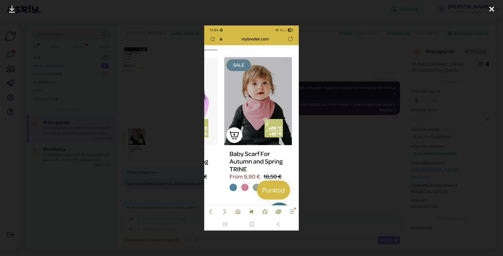
click at [493, 9] on icon at bounding box center [491, 10] width 5 height 8
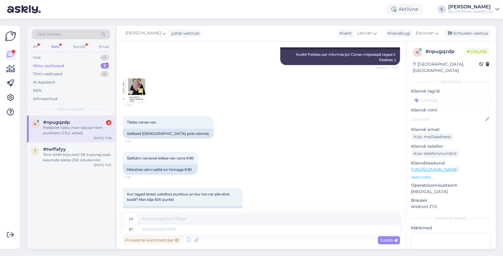
scroll to position [1640, 0]
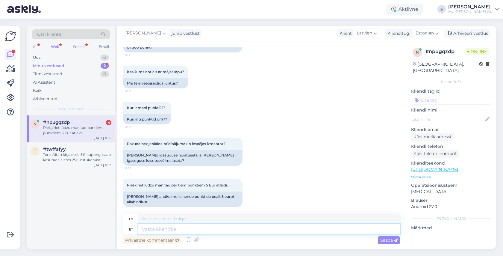
click at [156, 227] on textarea at bounding box center [269, 229] width 262 height 10
type textarea "'"
type textarea "Palun n"
type textarea "Lūdzu"
type textarea "Palun andke"
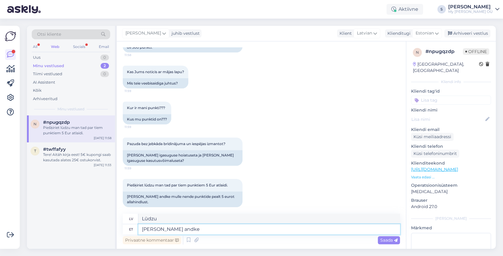
type textarea "Lūdzu, sniedziet"
type textarea "Palun andke oma"
type textarea "Lūdzu, sniedziet savu"
type textarea "Palun andke oma email, m"
type textarea "Lūdzu, norādiet savu e-pasta adresi,"
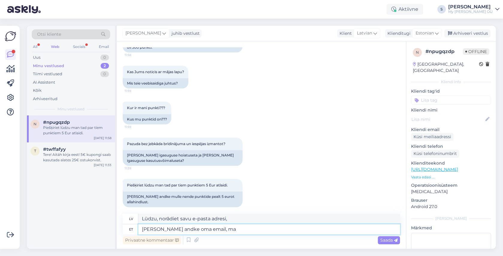
type textarea "Palun andke oma email, ma"
type textarea "Lūdzu, iedodiet man savu e-pasta adresi, es"
type textarea "Palun andke oma email, ma vaatan"
type textarea "Lūdzu, atsūtiet man savu e-pastu, pārbaudīšu."
type textarea "Palun andke oma email, ma vaatan"
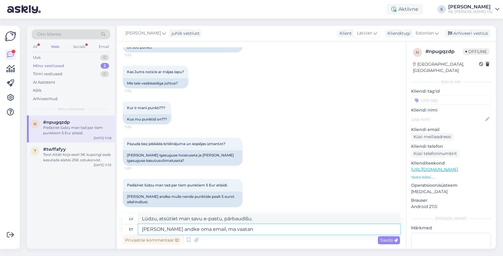
type textarea "Lūdzu, norādiet savu e-pastu, pārbaudīšu."
type textarea "Palun andke oma email, ma"
type textarea "Lūdzu, atsūtiet man savu e-pasta adresi, es"
type textarea "Palun andke oma email,"
type textarea "Lūdzu, norādiet savu e-pasta adresi,"
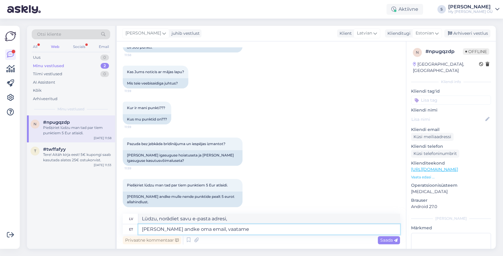
type textarea "Palun andke oma email, vaatame ü"
type textarea "Lūdzu, norādiet savu e-pasta adresi, mēs to izskatīsim."
type textarea "Palun andke oma email, vaatame üle"
click at [381, 239] on span "Saada" at bounding box center [388, 239] width 17 height 5
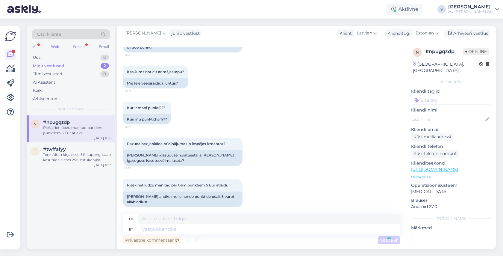
scroll to position [1676, 0]
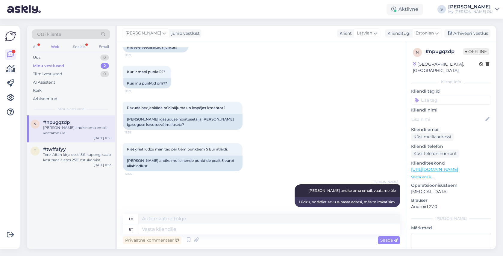
click at [82, 127] on div "Palun andke oma email, vaatame üle" at bounding box center [77, 130] width 68 height 11
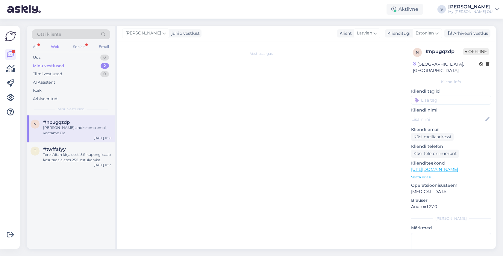
scroll to position [0, 0]
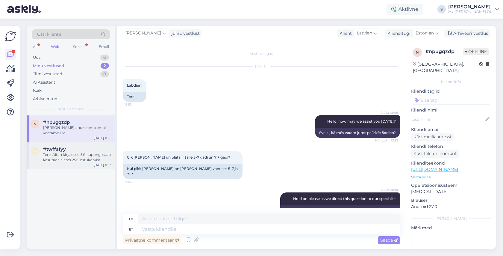
click at [70, 152] on div "Tere! Aitäh kirja eest! 5€ kupongi saab kasutada alates 25€ ostukorvist." at bounding box center [77, 157] width 68 height 11
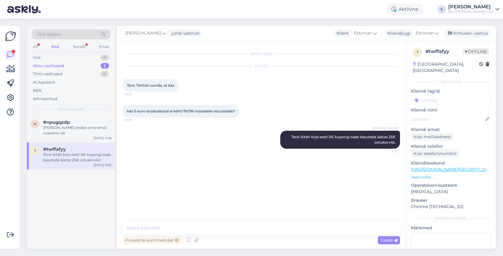
drag, startPoint x: 459, startPoint y: 34, endPoint x: 375, endPoint y: 50, distance: 86.2
click at [457, 33] on div "Arhiveeri vestlus" at bounding box center [467, 33] width 46 height 8
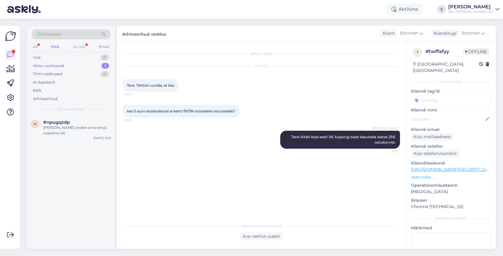
click at [76, 48] on div "Socials" at bounding box center [79, 47] width 15 height 8
drag, startPoint x: 65, startPoint y: 123, endPoint x: 113, endPoint y: 116, distance: 48.0
click at [65, 123] on span "[PERSON_NAME]" at bounding box center [62, 121] width 39 height 5
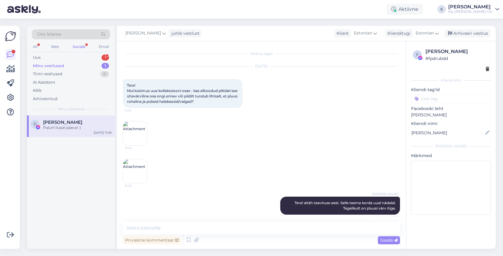
scroll to position [653, 0]
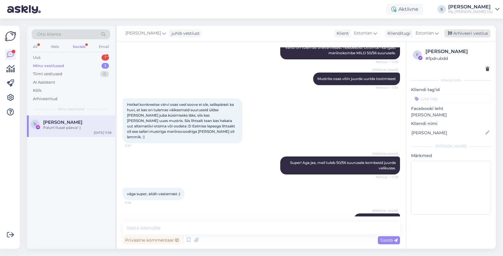
click at [464, 34] on div "Arhiveeri vestlus" at bounding box center [467, 33] width 46 height 8
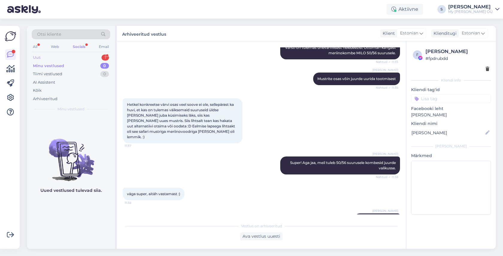
click at [56, 56] on div "Uus 1" at bounding box center [71, 57] width 78 height 8
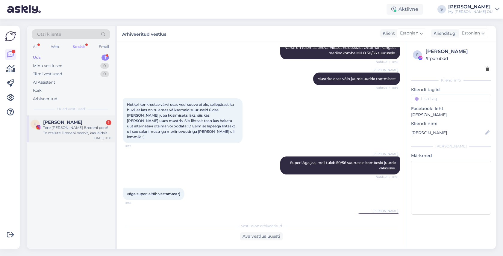
click at [59, 125] on div "Tere armas Bredeni pere! Te otsisite Bredeni beebit, kas leidsite või veel otsi…" at bounding box center [77, 130] width 68 height 11
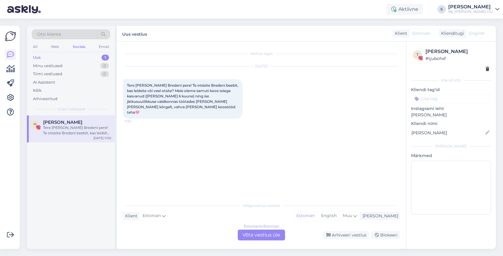
click at [255, 234] on div "Estonian to Estonian Võta vestlus üle" at bounding box center [261, 234] width 47 height 11
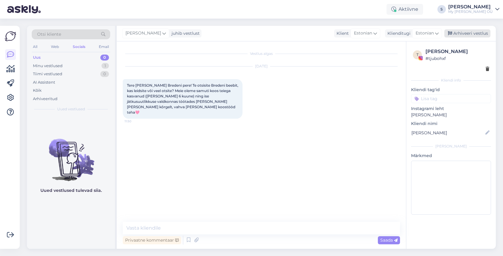
drag, startPoint x: 457, startPoint y: 34, endPoint x: 444, endPoint y: 36, distance: 12.6
click at [457, 34] on div "Arhiveeri vestlus" at bounding box center [467, 33] width 46 height 8
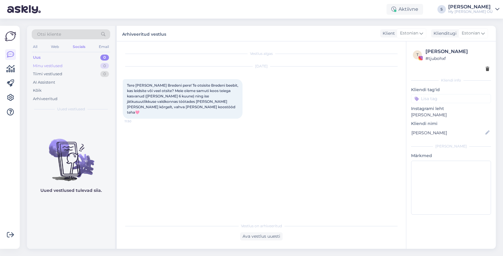
click at [63, 65] on div "Minu vestlused 0" at bounding box center [71, 66] width 78 height 8
click at [55, 45] on div "Web" at bounding box center [55, 47] width 10 height 8
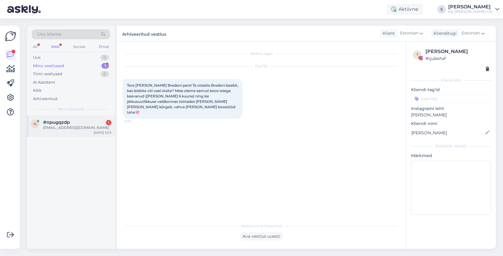
drag, startPoint x: 60, startPoint y: 125, endPoint x: 95, endPoint y: 133, distance: 35.9
click at [60, 125] on div "[EMAIL_ADDRESS][DOMAIN_NAME]" at bounding box center [77, 127] width 68 height 5
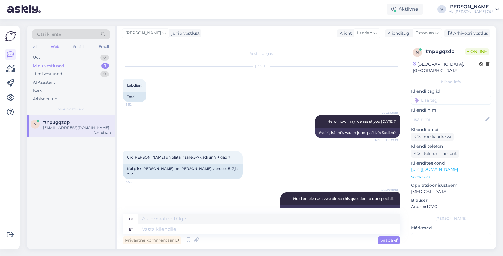
scroll to position [1712, 0]
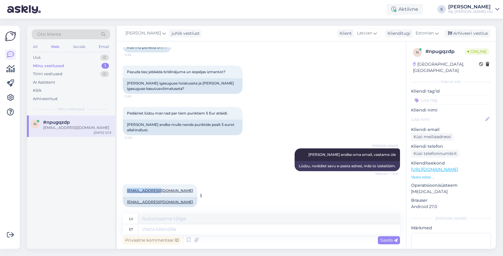
drag, startPoint x: 154, startPoint y: 185, endPoint x: 124, endPoint y: 184, distance: 29.9
click at [124, 184] on div "ivetin@inbox.lv 12:13" at bounding box center [160, 190] width 75 height 13
copy link "[EMAIL_ADDRESS][DOMAIN_NAME]"
click at [189, 229] on textarea at bounding box center [269, 229] width 262 height 10
type textarea "Hetkel on"
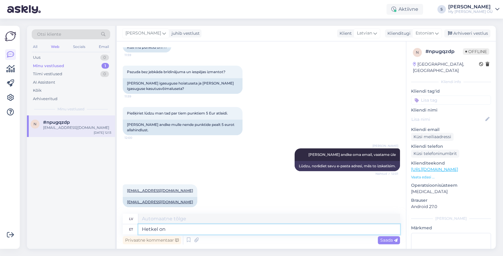
type textarea "Pašlaik"
type textarea "Hetkel on"
type textarea "Pašlaik ir"
type textarea "Hetkel on Teil"
type textarea "Jums pašlaik ir"
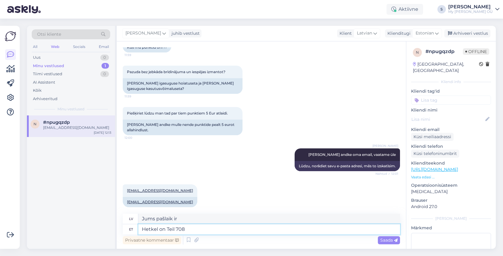
type textarea "Hetkel on Teil 708 p"
type textarea "Jums pašlaik ir 708"
type textarea "Hetkel on Teil 708 punkti, sa"
type textarea "Tev pašlaik ir 708 punkti,"
type textarea "Hetkel on Teil 708 punkti, te s"
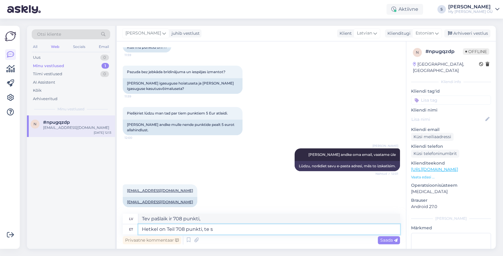
type textarea "Tev pašlaik ir 708 punkti, tu"
type textarea "Hetkel on Teil 708 punkti, te saare"
type textarea "Tev pašlaik ir 708 punkti, tu, salinieks."
type textarea "Hetkel on Teil 708 punkti,"
type textarea "Tev pašlaik ir 708 punkti, tu"
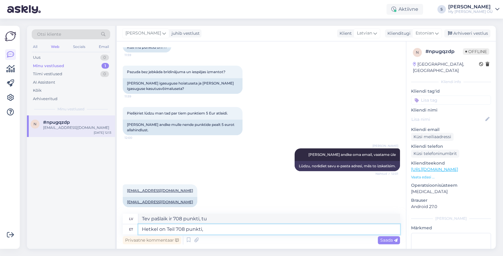
type textarea "Hetkel on Teil 708 punkti,"
type textarea "Tev pašlaik ir 708 punkti,"
type textarea "Hetkel on Teil 708 punkti"
type textarea "Jums pašlaik ir 708 punkti."
type textarea "Hetkel on Teil 708 punkti. Ma eio"
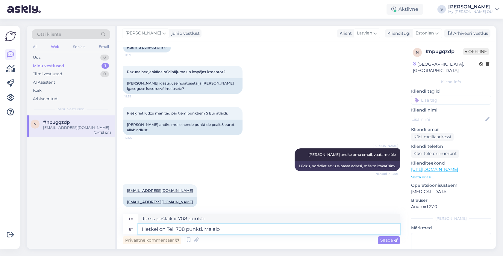
type textarea "Tev pašlaik ir 708 punkti. Es"
type textarea "Hetkel on Teil 708 punkti. Ma eio"
type textarea "Tev pašlaik ir 708 punkti. Man nav."
type textarea "Hetkel on Teil 708 punkti. Ma ei näe, et"
type textarea "Tev pašlaik ir 708 punkti. Es neredzu,"
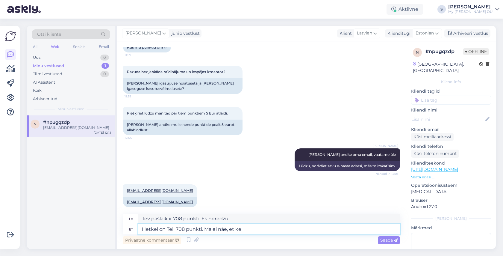
type textarea "Hetkel on Teil 708 punkti. Ma ei näe, et kee"
type textarea "Tev pašlaik ir 708 punkti. Es to neredzu."
type textarea "Hetkel on Teil 708 punkti. Ma ei näe, et keefi o"
type textarea "Tev pašlaik ir 708 punkti. Neredzu, ka tu būtu kefīrs."
type textarea "Hetkel on Teil 708 punkti. Ma ei näe, et keefgi ole"
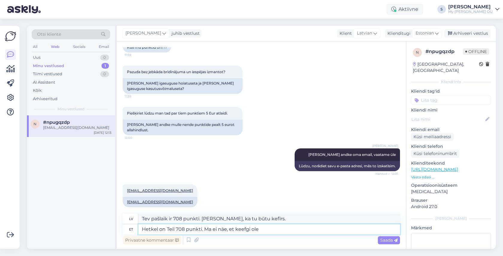
type textarea "Tev pašlaik ir 708 punkti. Es neredzu, ka tu pat..."
type textarea "Hetkel on Teil 708 punkti. Ma ei näe, et keegi ole"
type textarea "Tev pašlaik ir 708 punkti. Es nevienu neredzu."
type textarea "Hetkel on Teil 708 punkti. Ma ei näe, et keegi oleks t"
type textarea "Tev pašlaik ir 708 punkti. Es neredzu nevienu citu."
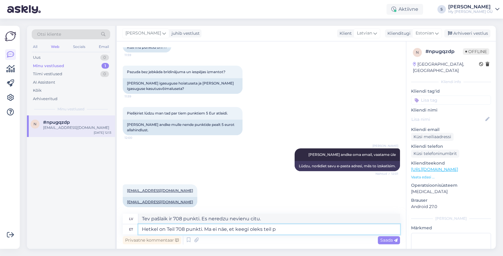
type textarea "Hetkel on Teil 708 punkti. Ma ei näe, et keegi oleks teil pi"
type textarea "Tev pašlaik ir 708 punkti. Es neredzu nevienu citu kopā ar tevi."
type textarea "Hetkel on Teil 708 punkti. Ma ei näe, et keegi oleks teie p"
type textarea "Tev pašlaik ir 708 punkti. Neredzu, ka kāds tev sekotu."
type textarea "Hetkel on Teil 708 punkti. Ma ei näe, et keegi oleks teie punktid"
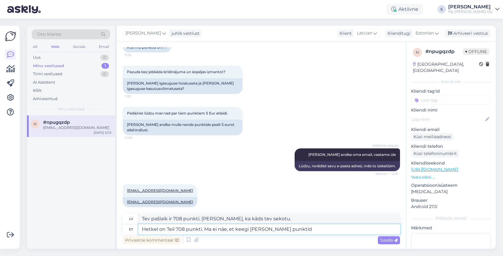
type textarea "Tev pašlaik ir 708 punkti. Es neredzu nevienu, kam būtu tikpat daudz punktu, ci…"
type textarea "Hetkel on Teil 708 punkti. Ma ei näe, et keegi oleks teie punktid ära võ"
type textarea "Tev pašlaik ir 708 punkti. Neredzu, ka kāds tev atņemtu punktus."
type textarea "Hetkel on Teil 708 punkti. Ma ei näe, et keegi oleks teie punktid ära võtnud. T…"
type textarea "Tev pašlaik ir 708 punkti. Neredzu, ka kāds tev atņemtu punktus. Tu..."
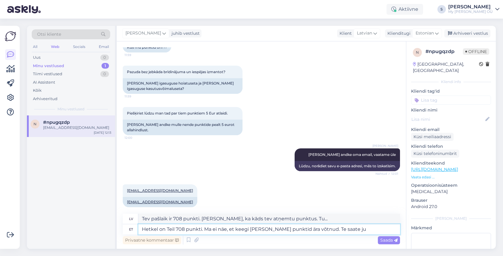
type textarea "Hetkel on Teil 708 punkti. Ma ei näe, et keegi oleks teie punktid ära võtnud. T…"
type textarea "Tev pašlaik ir 708 punkti. Neredzu, ka kāds tev atņemtu punktus. Tu vari..."
type textarea "Hetkel on Teil 708 punkti. Ma ei näe, et keegi oleks teie punktid ära võtnud. T…"
type textarea "Tev pašlaik ir 708 punkti. Neredzu, ka kāds tev atņemtu punktus. Tu vari izveid…"
click at [376, 228] on textarea "Hetkel on Teil 708 punkti. Ma ei näe, et keegi oleks teie punktid ära võtnud. T…" at bounding box center [269, 229] width 262 height 10
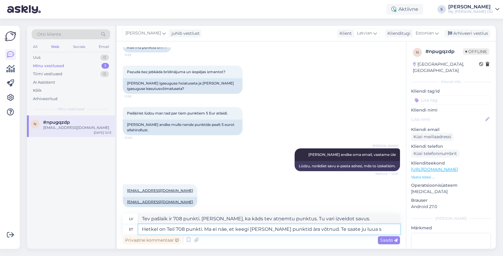
type textarea "Hetkel on Teil 708 punkti. Ma ei näe, et keegi oleks teie punktid ära võtnud. T…"
type textarea "Tev pašlaik ir 708 punkti. Neredzu, ka kāds tev atņemtu punktus. Tu vari izveid…"
type textarea "Hetkel on Teil 708 punkti. Ma ei näe, et keegi oleks teie punktid ära võtnud. T…"
type textarea "Tev pašlaik ir 708 punkti. Neredzu, ka kāds varētu atņemt tev punktus. Tu vari …"
type textarea "Hetkel on Teil 708 punkti. Ma ei näe, et keegi oleks teie punktid ära võtnud. T…"
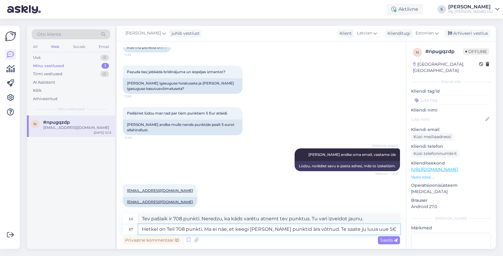
type textarea "Jums pašlaik ir 708 punkti. Neredzu, ka kāds atņemtu jūsu punktus. Varat izveid…"
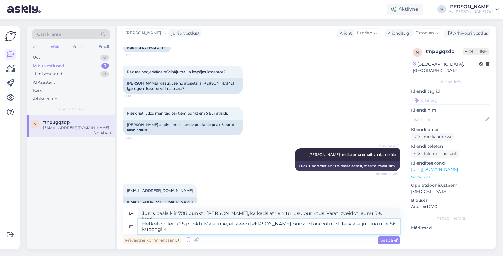
type textarea "Hetkel on Teil 708 punkti. Ma ei näe, et keegi oleks teie punktid ära võtnud. T…"
type textarea "Jums pašlaik ir 708 punkti. Es neredzu, ka kāds būtu izmantojis jūsu punktus. V…"
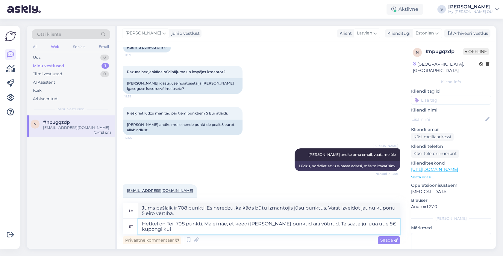
type textarea "Hetkel on Teil 708 punkti. Ma ei näe, et keegi oleks teie punktid ära võtnud. T…"
type textarea "Jums pašlaik ir 708 punkti. Es neredzu, ka kāds būtu izmantojis jūsu punktus. J…"
type textarea "Hetkel on Teil 708 punkti. Ma ei näe, et keegi oleks teie punktid ära võtnud. T…"
type textarea "Jums pašlaik ir 708 punkti. Neredzu, ka kāds būtu jūsu punktus izmantojis. Ja j…"
type textarea "Hetkel on Teil 708 punkti. Ma ei näe, et keegi oleks teie punktid ära võtnud. T…"
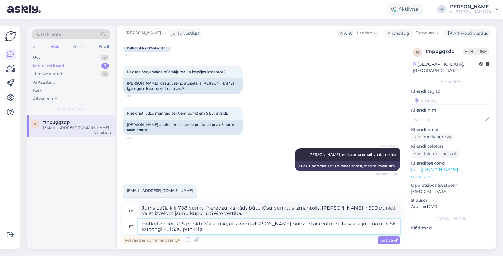
type textarea "Jums pašlaik ir 708 punkti. Neredzu, ka kāds būtu izmantojis jūsu punktus. Ja j…"
type textarea "Hetkel on Teil 708 punkti. Ma ei näe, et keegi oleks teie punktid ära võtnud. T…"
type textarea "Jums pašlaik ir 708 punkti. Neredzu, ka kāds būtu izmantojis jūsu punktus. Jūs …"
type textarea "Hetkel on Teil 708 punkti. Ma ei näe, et keegi oleks teie punktid ära võtnud. T…"
type textarea "Tev pašlaik ir 708 punkti. Neredzu, ka kāds tavus punktus ņemtu. Tu vari izveid…"
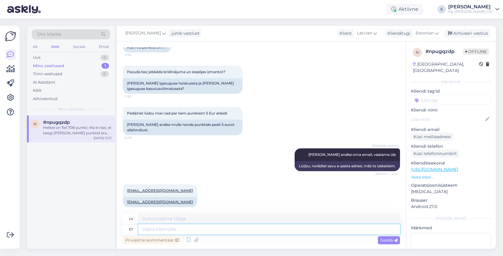
scroll to position [1769, 0]
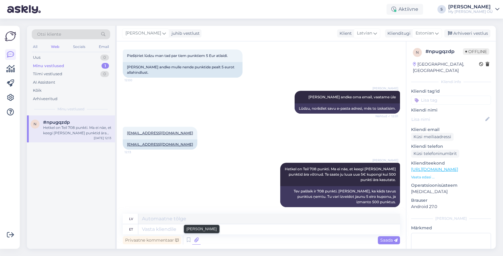
click at [197, 240] on icon at bounding box center [196, 239] width 8 height 9
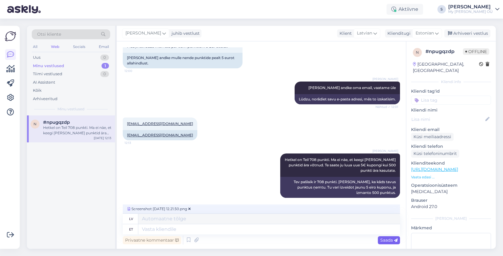
click at [387, 239] on span "Saada" at bounding box center [388, 239] width 17 height 5
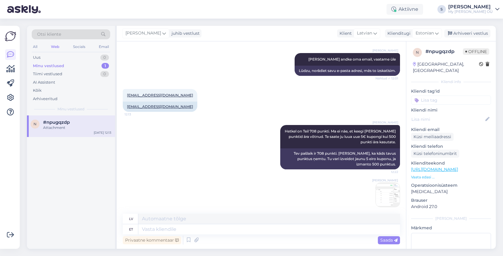
click at [385, 184] on img at bounding box center [388, 195] width 24 height 24
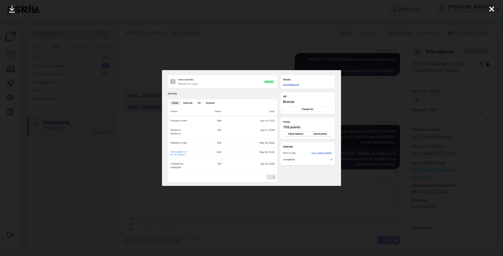
click at [490, 7] on icon at bounding box center [491, 10] width 5 height 8
